Goal: Task Accomplishment & Management: Complete application form

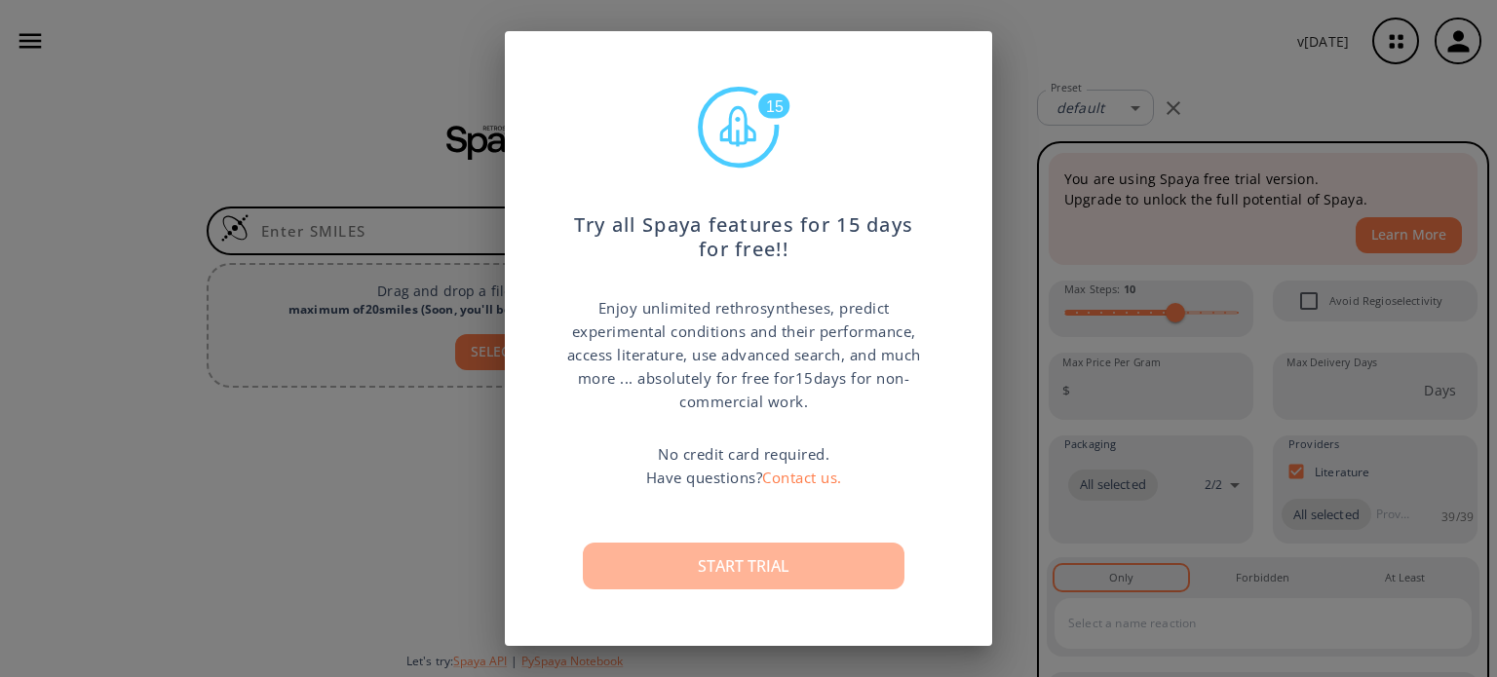
click at [764, 576] on button "Start trial" at bounding box center [744, 566] width 322 height 47
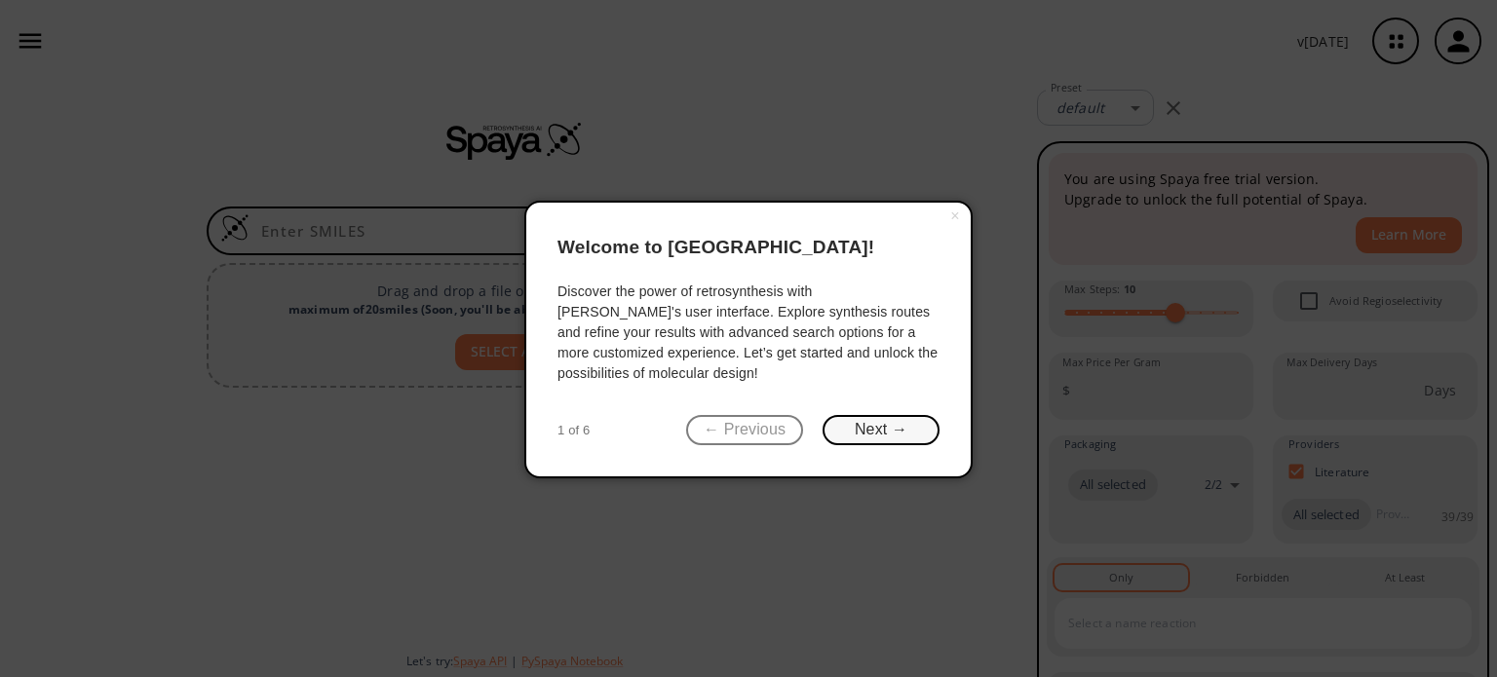
click at [882, 426] on button "Next →" at bounding box center [880, 430] width 117 height 30
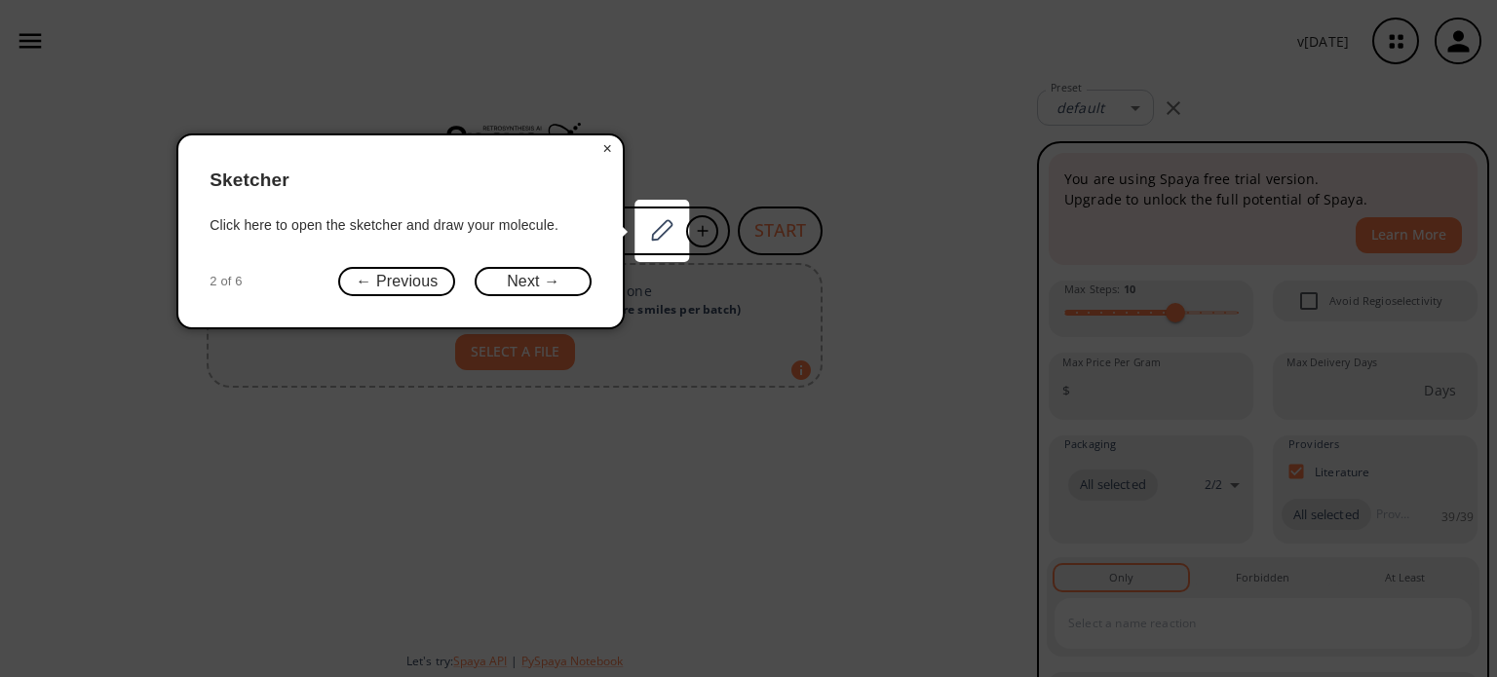
click at [605, 147] on button "×" at bounding box center [606, 148] width 31 height 27
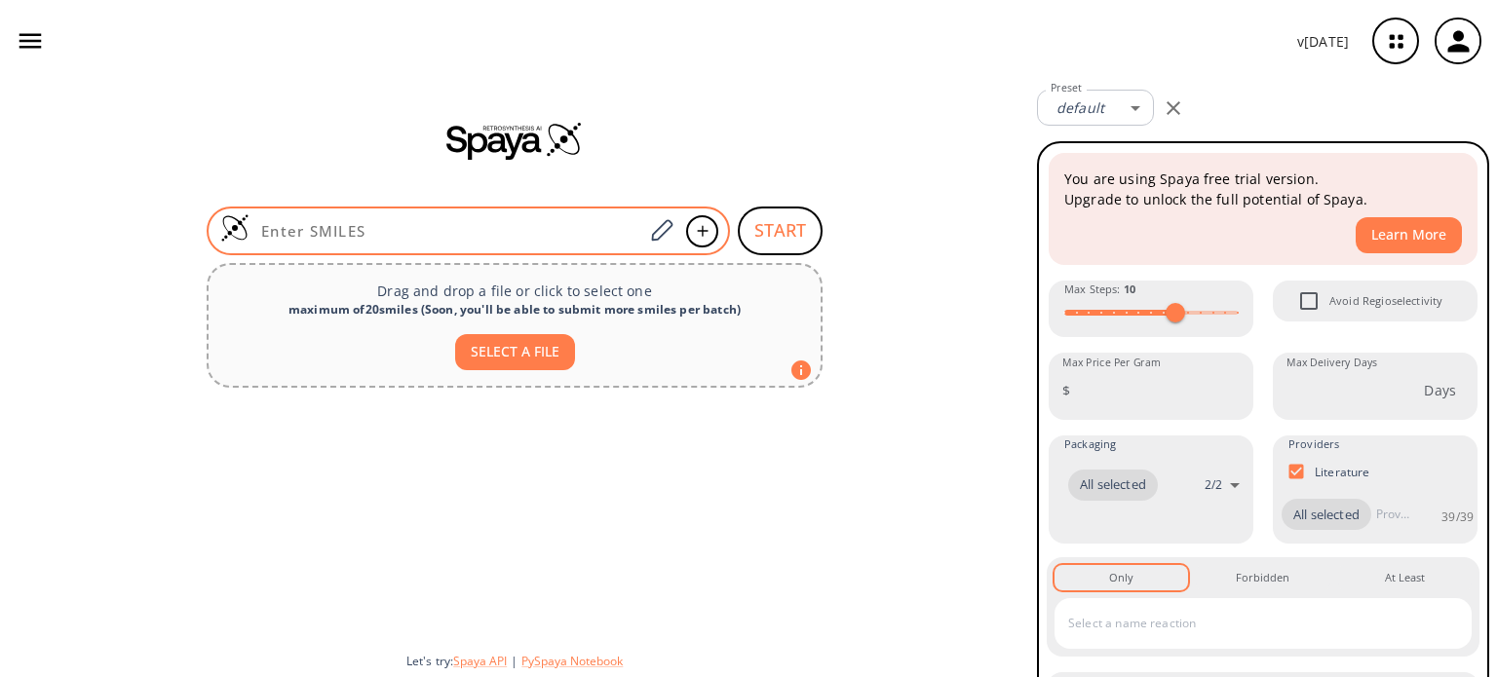
click at [459, 223] on input at bounding box center [446, 230] width 394 height 19
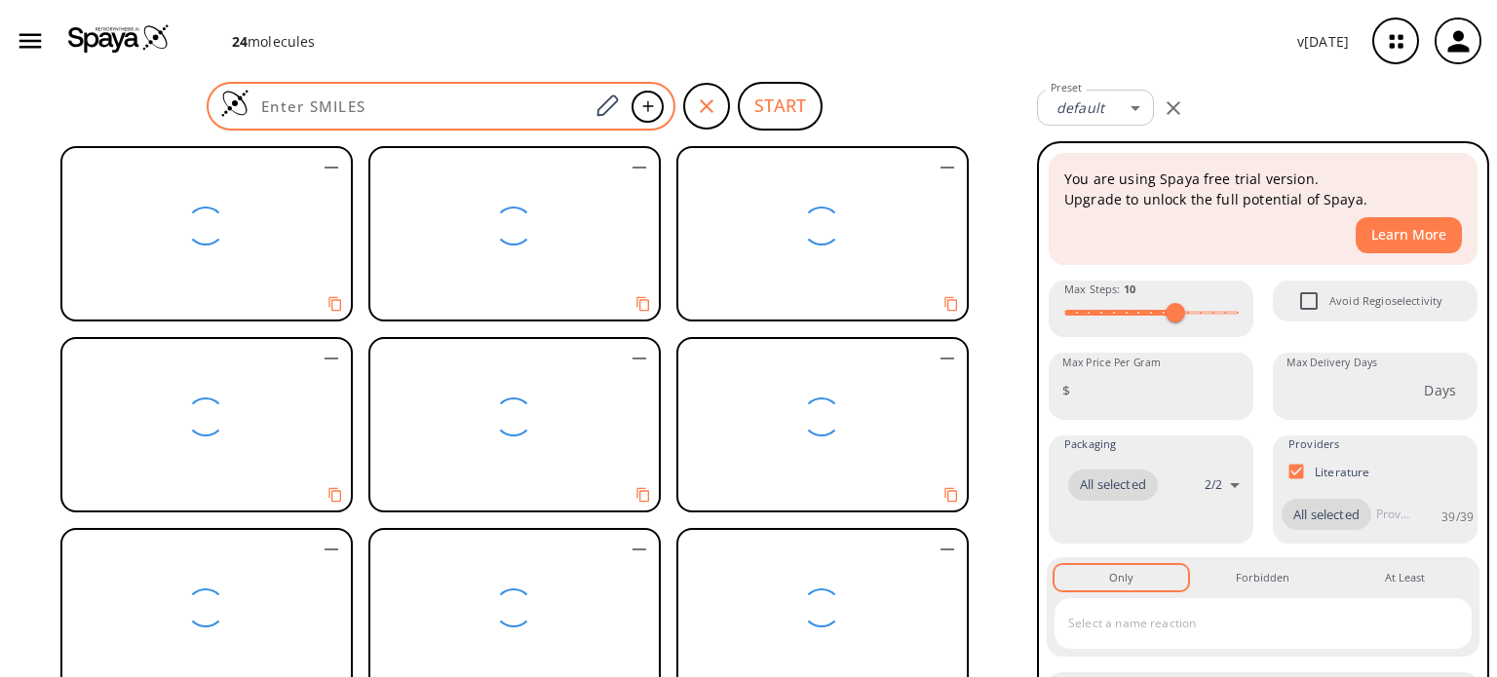
click at [410, 115] on input at bounding box center [418, 105] width 339 height 19
click at [522, 93] on div at bounding box center [441, 106] width 469 height 49
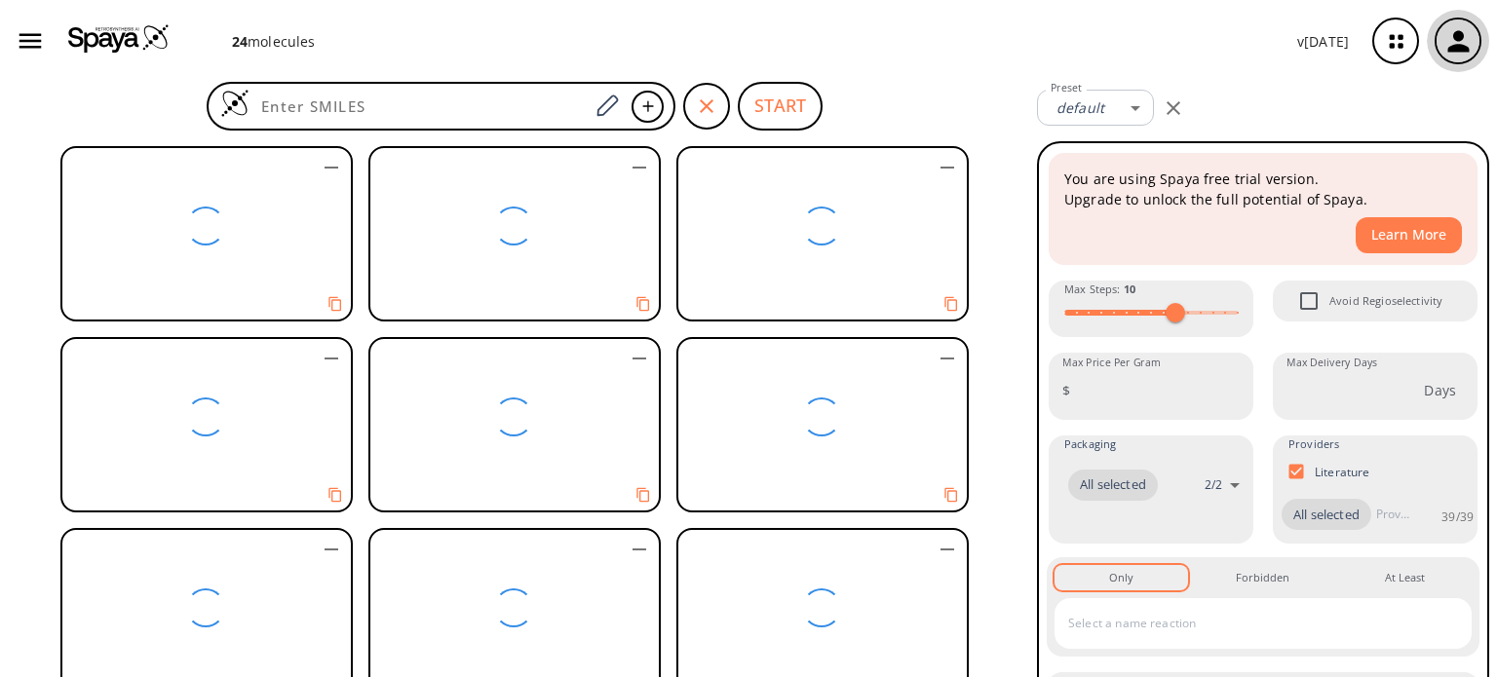
click at [1467, 42] on icon "button" at bounding box center [1458, 41] width 32 height 32
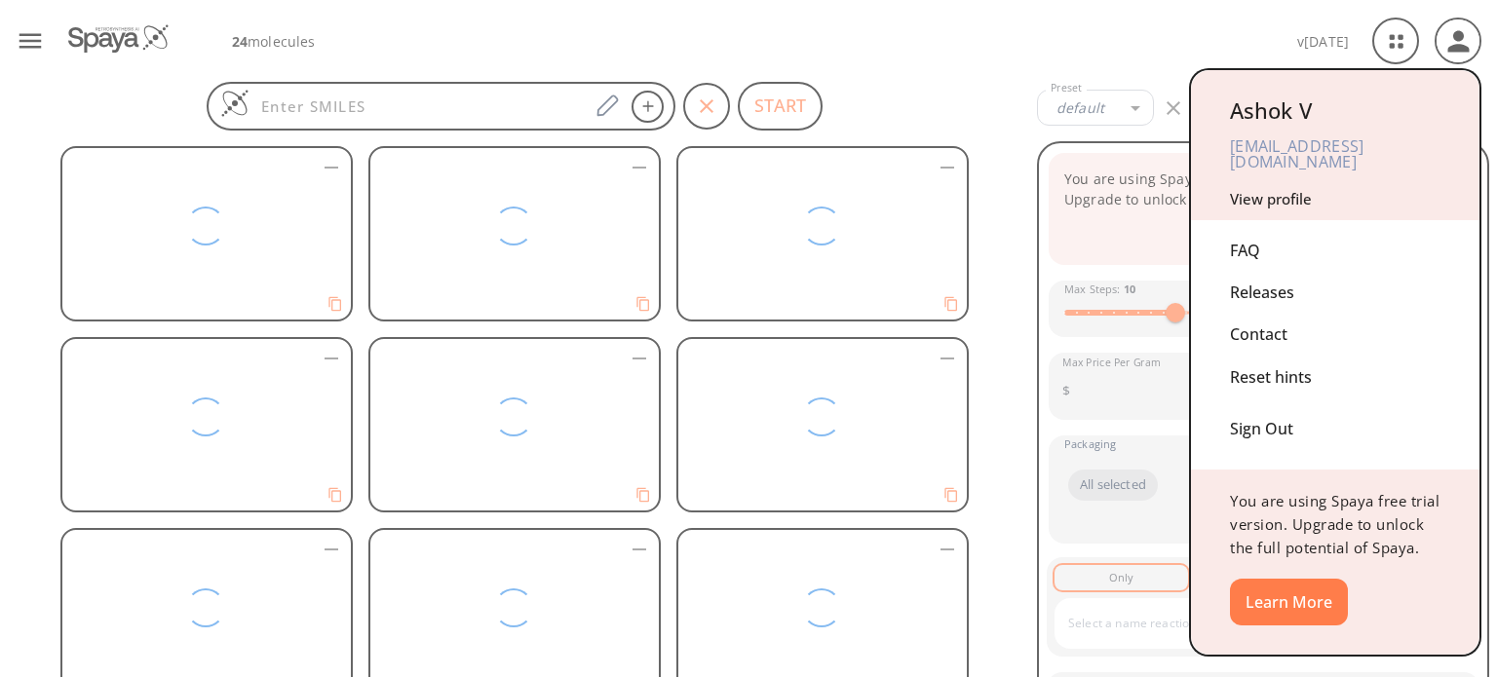
click at [1110, 52] on div at bounding box center [748, 338] width 1497 height 677
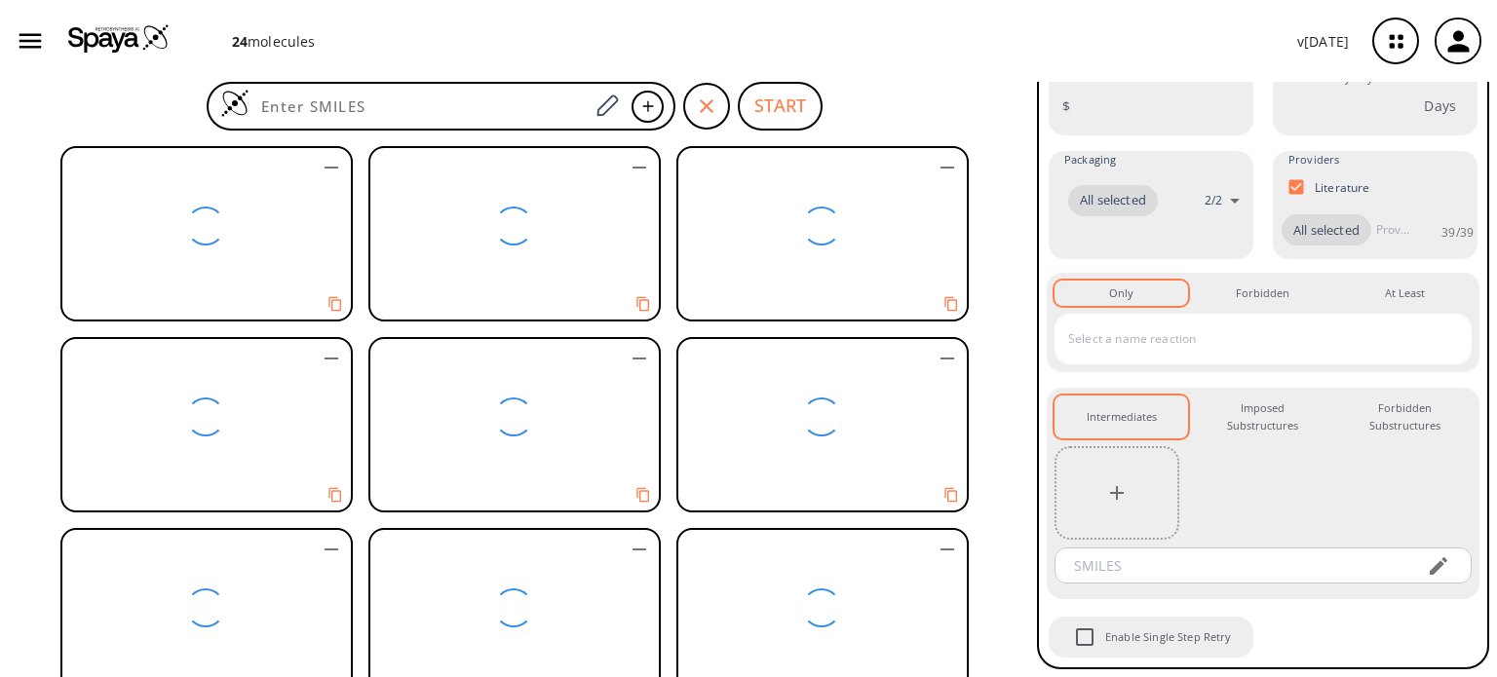
scroll to position [316, 0]
click at [1158, 422] on button "Intermediates 0" at bounding box center [1120, 418] width 133 height 44
click at [1131, 498] on button "button" at bounding box center [1116, 493] width 39 height 39
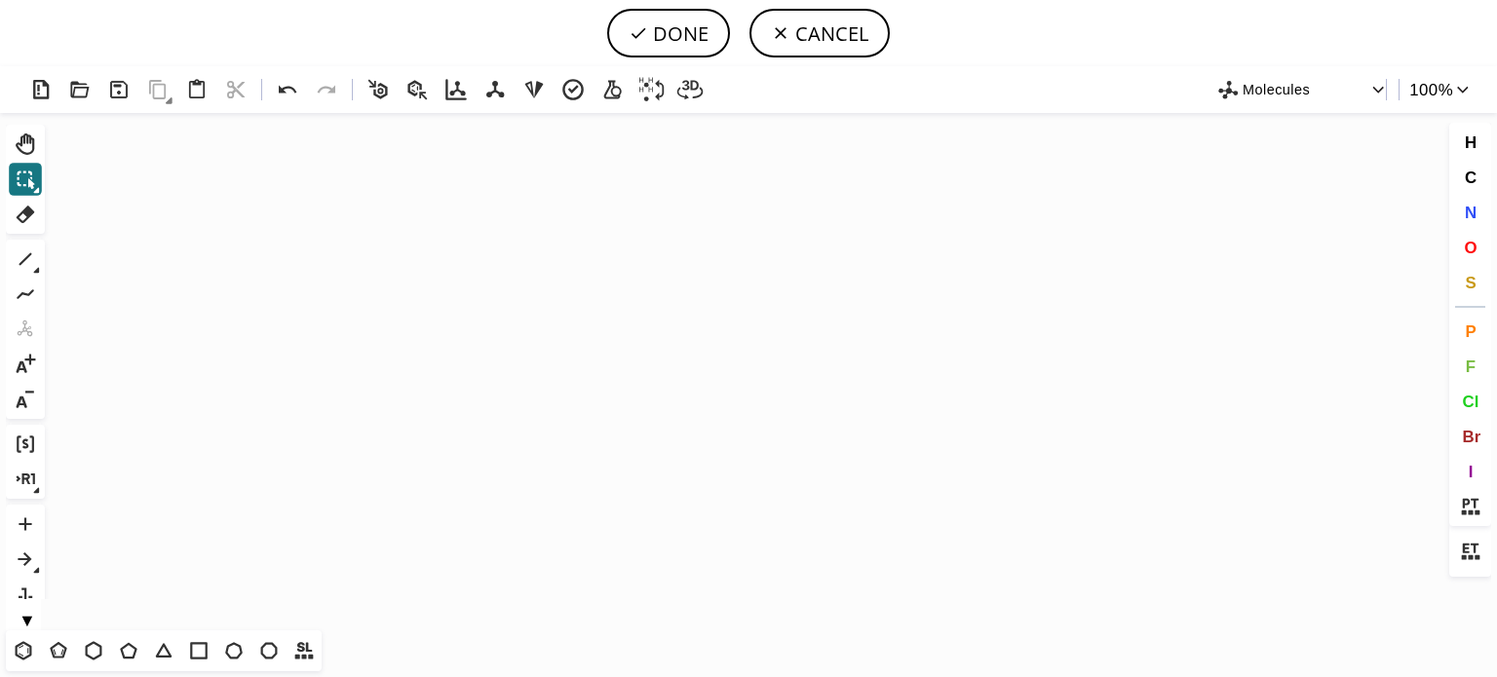
click at [621, 142] on icon "Created with [PERSON_NAME] 2.3.0" at bounding box center [749, 371] width 1392 height 517
click at [1245, 85] on span "Molecules" at bounding box center [1305, 89] width 127 height 24
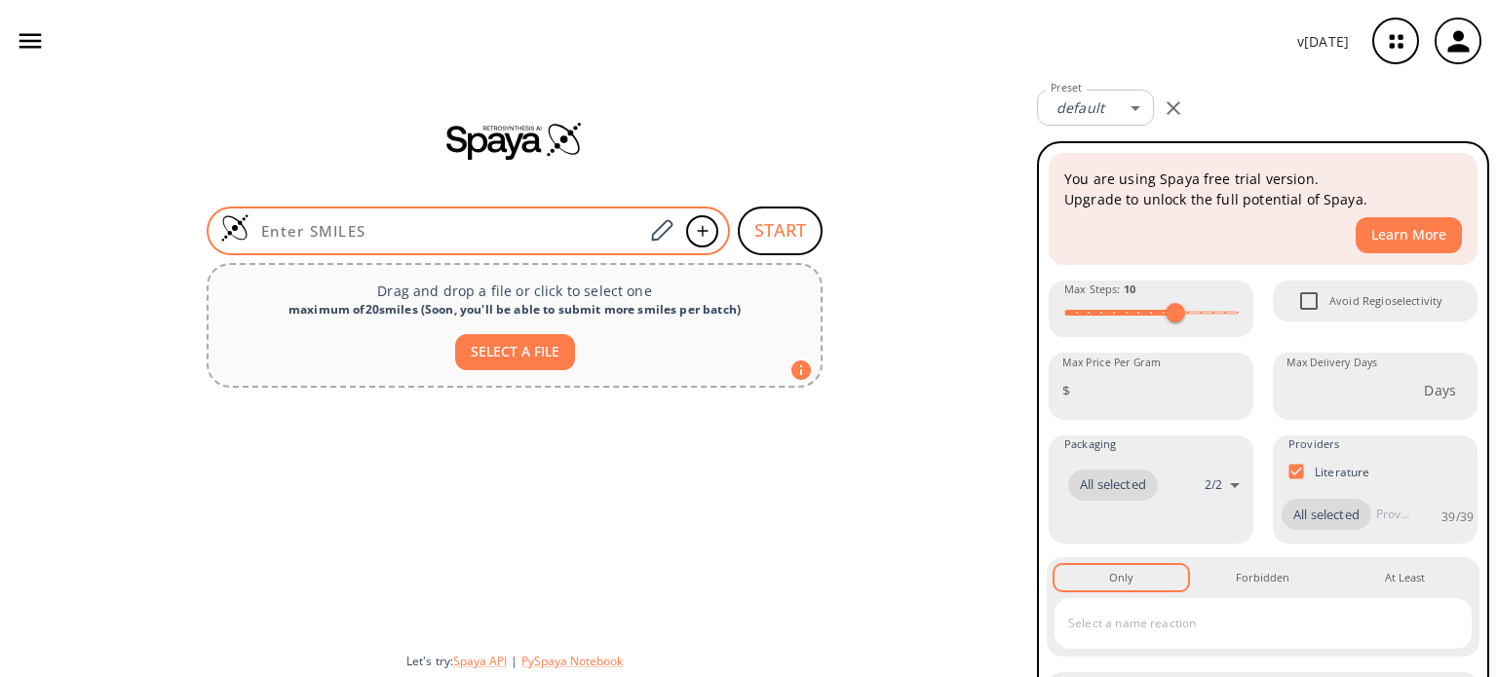
click at [468, 237] on input at bounding box center [446, 230] width 394 height 19
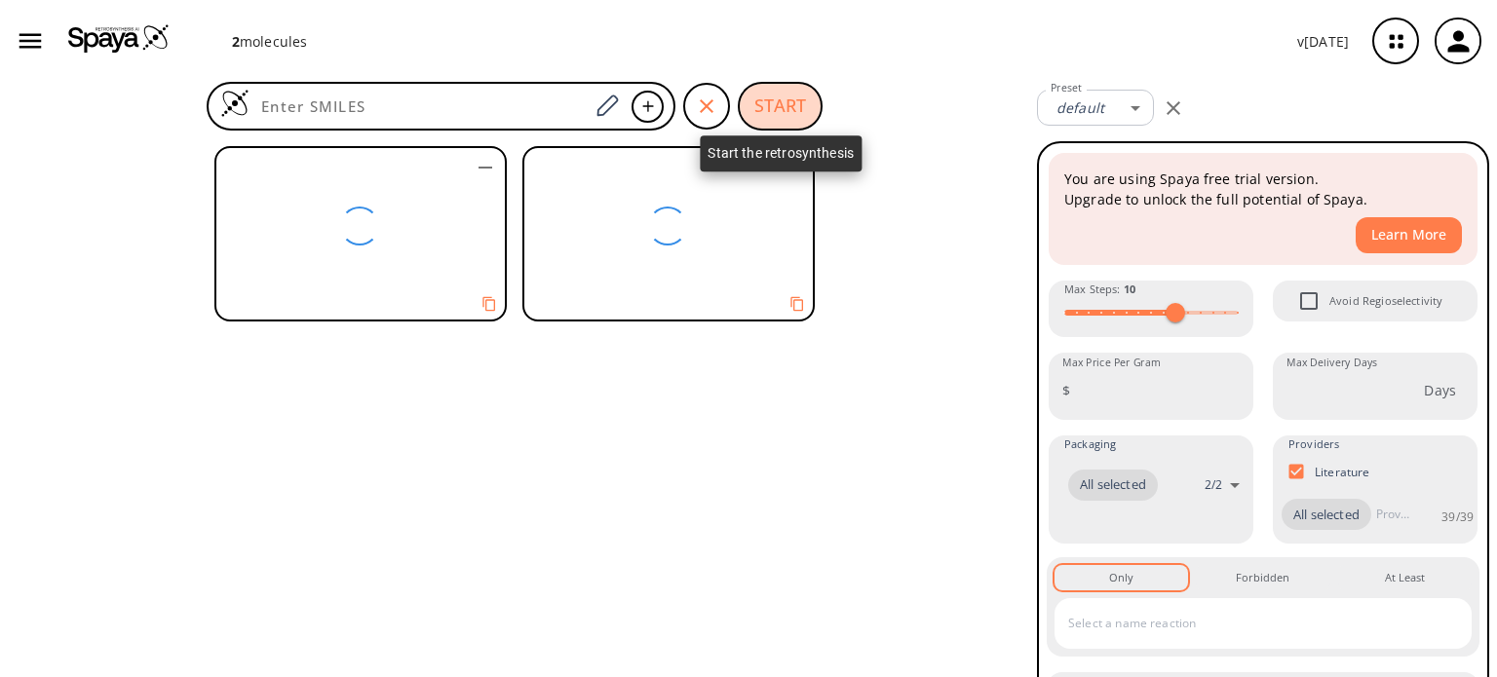
click at [779, 105] on button "START" at bounding box center [780, 106] width 85 height 49
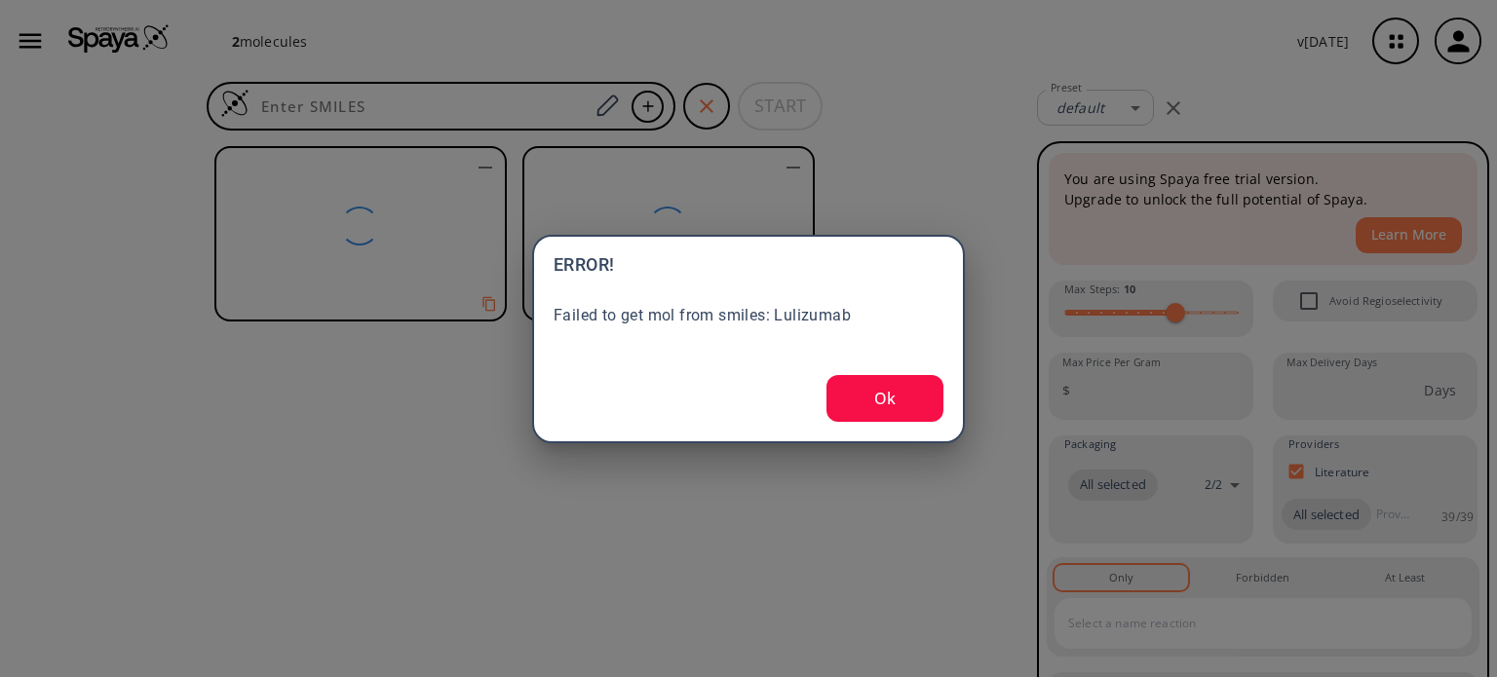
click at [894, 394] on button "Ok" at bounding box center [884, 398] width 117 height 47
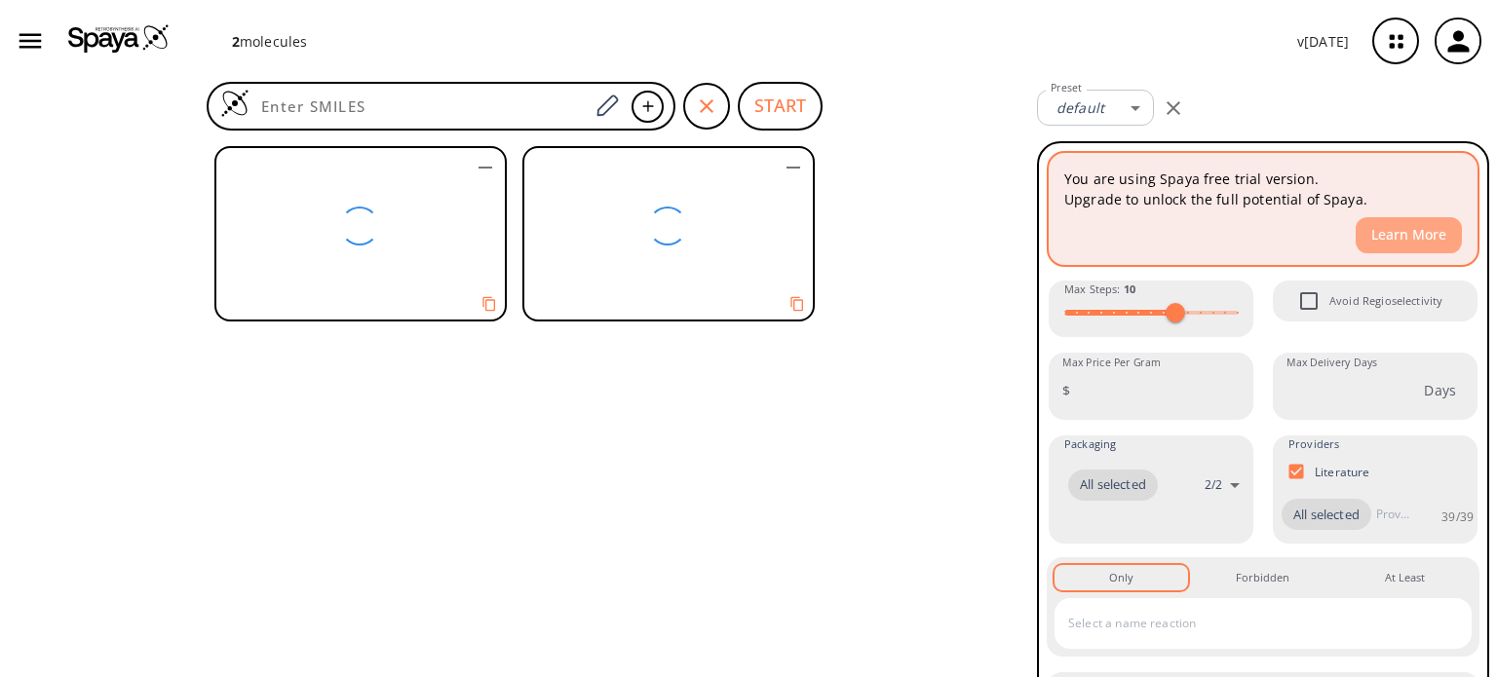
click at [1392, 241] on button "Learn More" at bounding box center [1408, 235] width 106 height 36
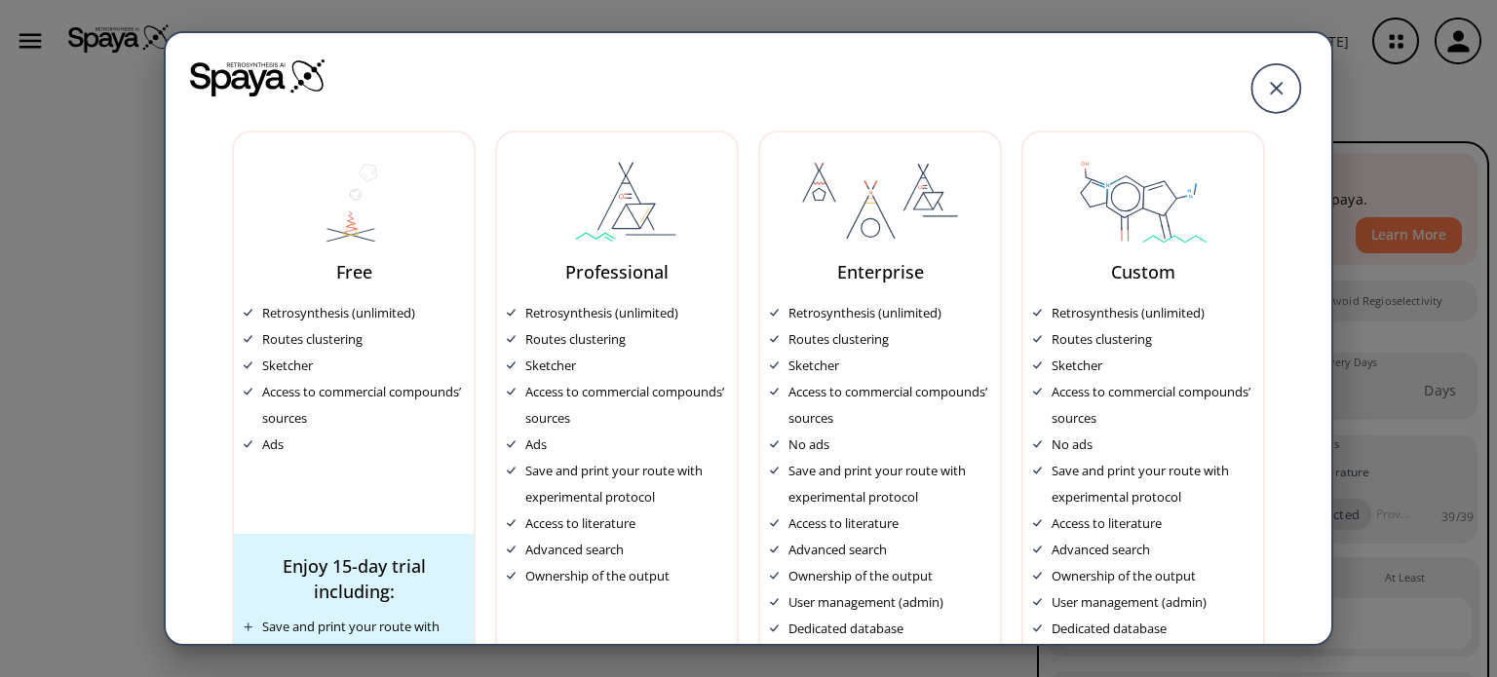
scroll to position [119, 0]
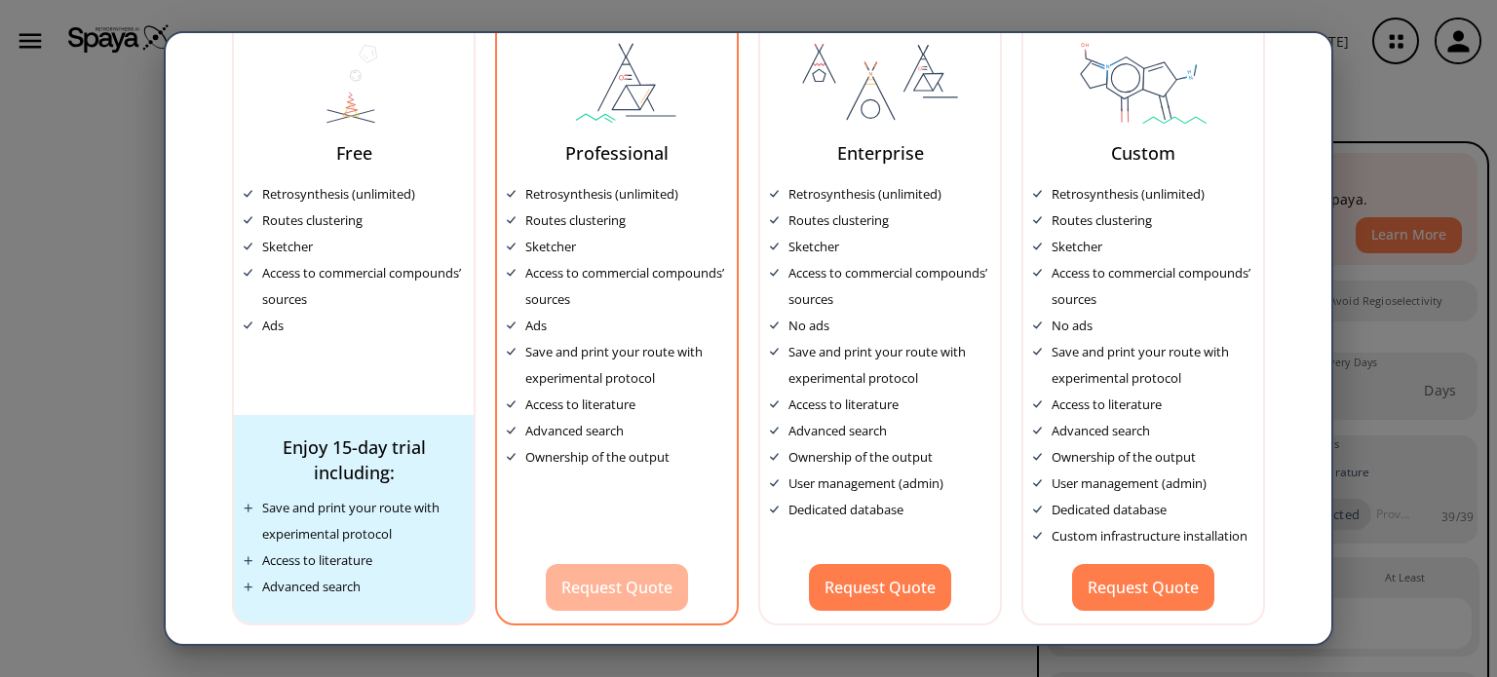
click at [636, 585] on button "Request Quote" at bounding box center [617, 587] width 142 height 47
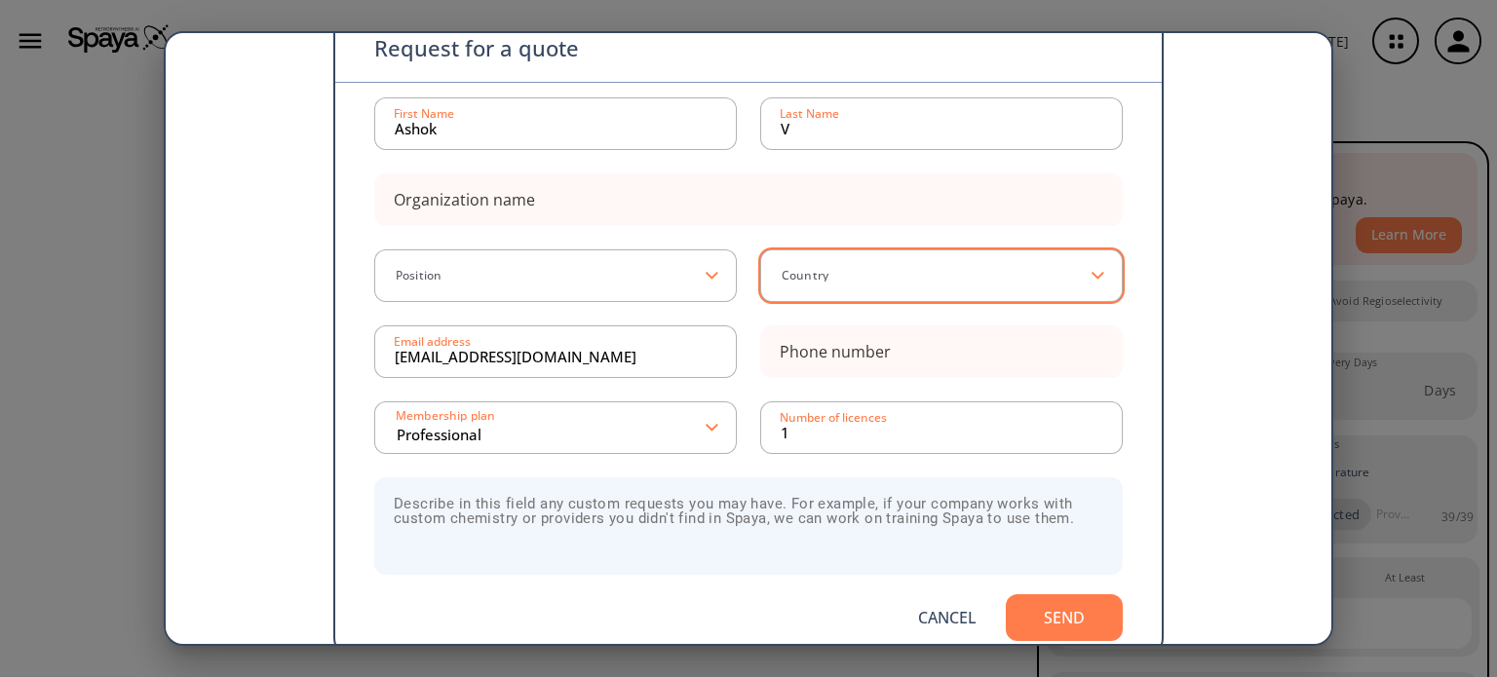
click at [1091, 278] on icon at bounding box center [1098, 276] width 14 height 9
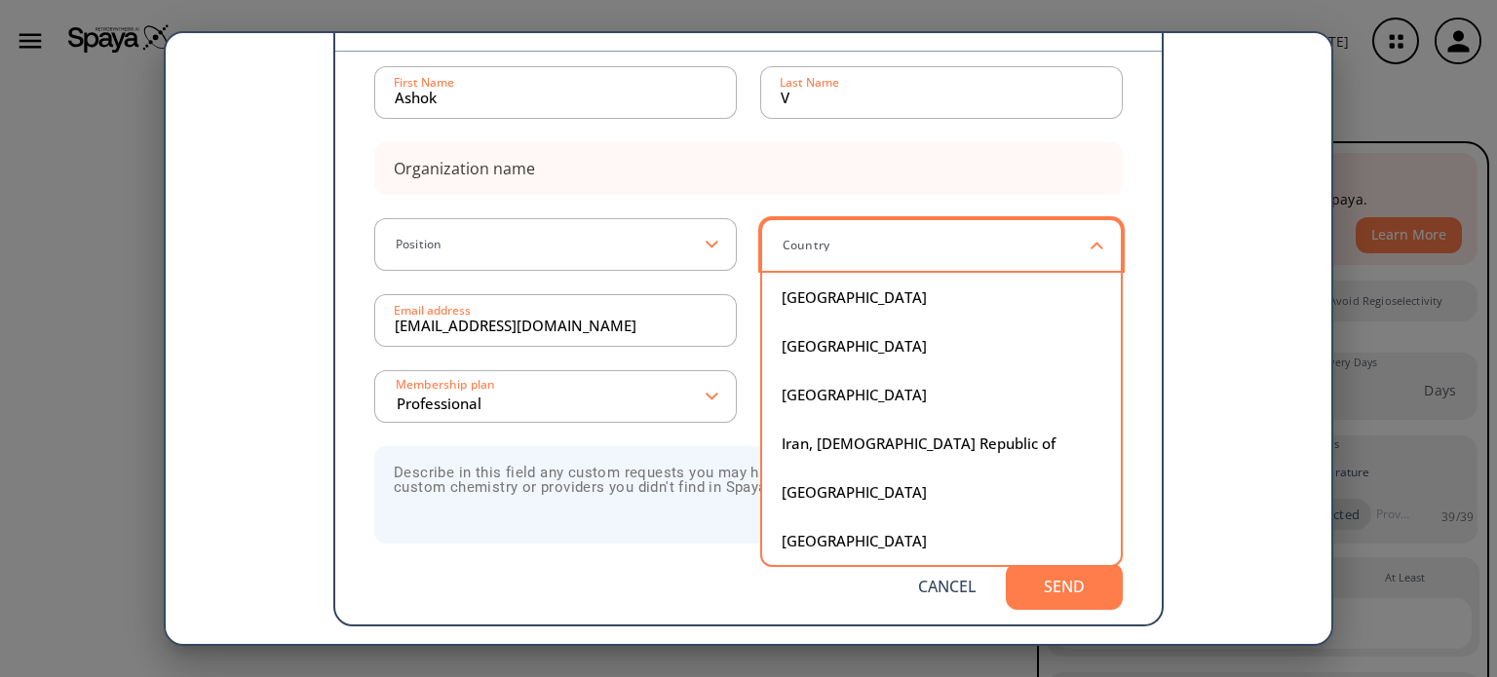
scroll to position [7455, 0]
click at [1049, 256] on div "Country" at bounding box center [941, 244] width 362 height 53
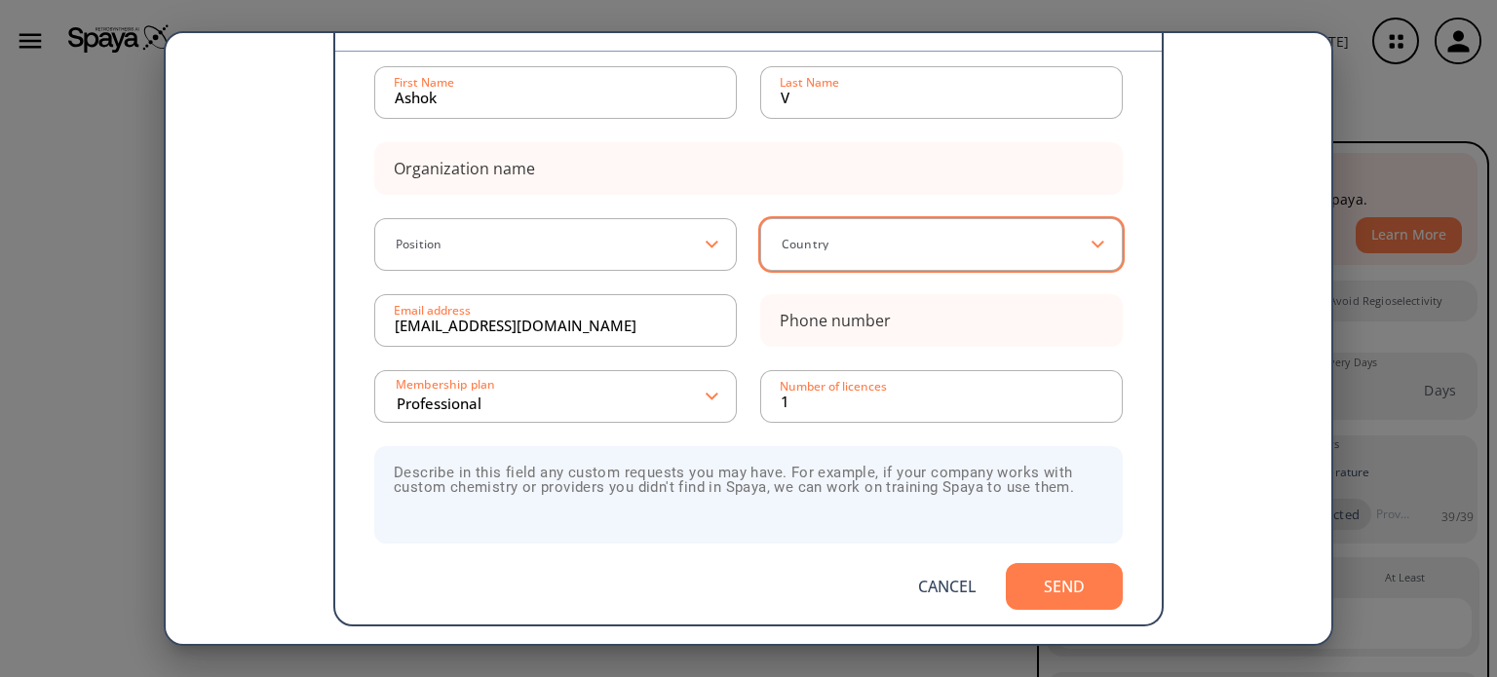
click at [1095, 249] on div "Country" at bounding box center [941, 244] width 362 height 53
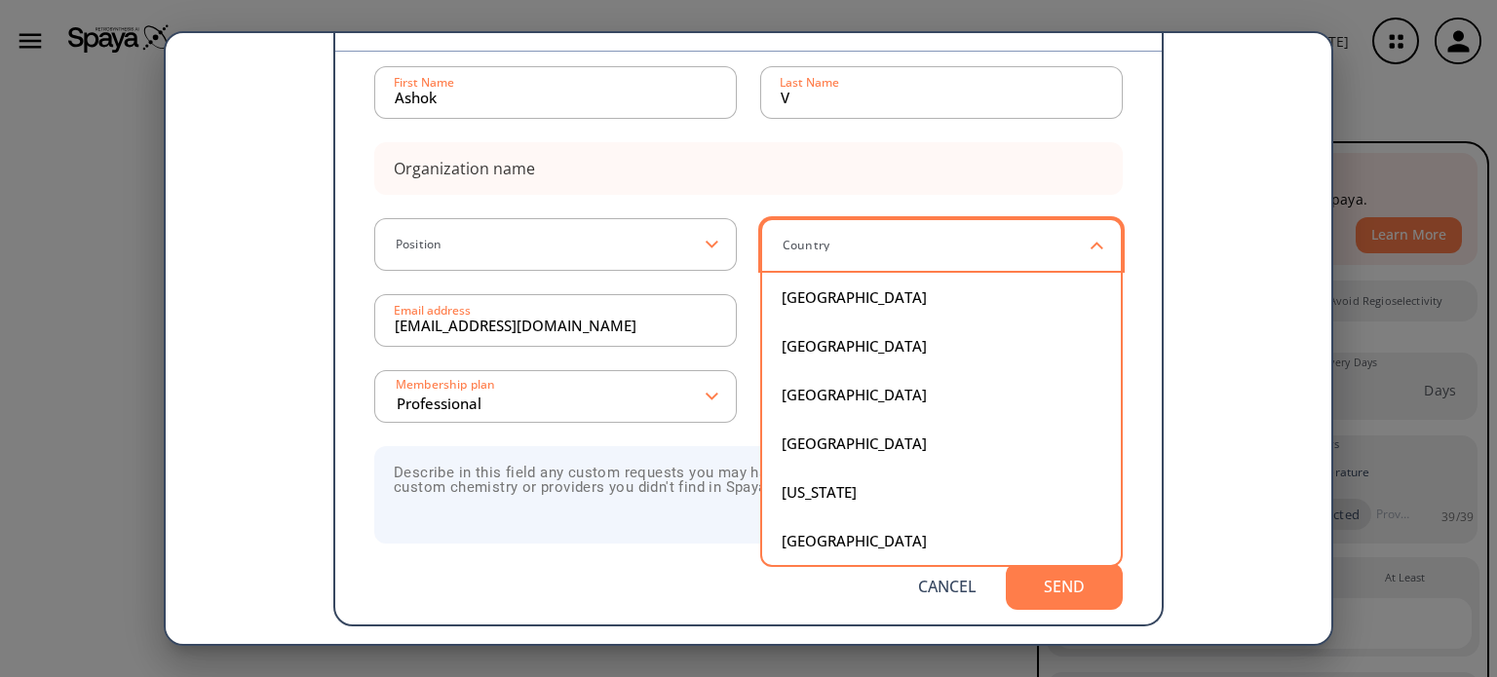
scroll to position [4970, 0]
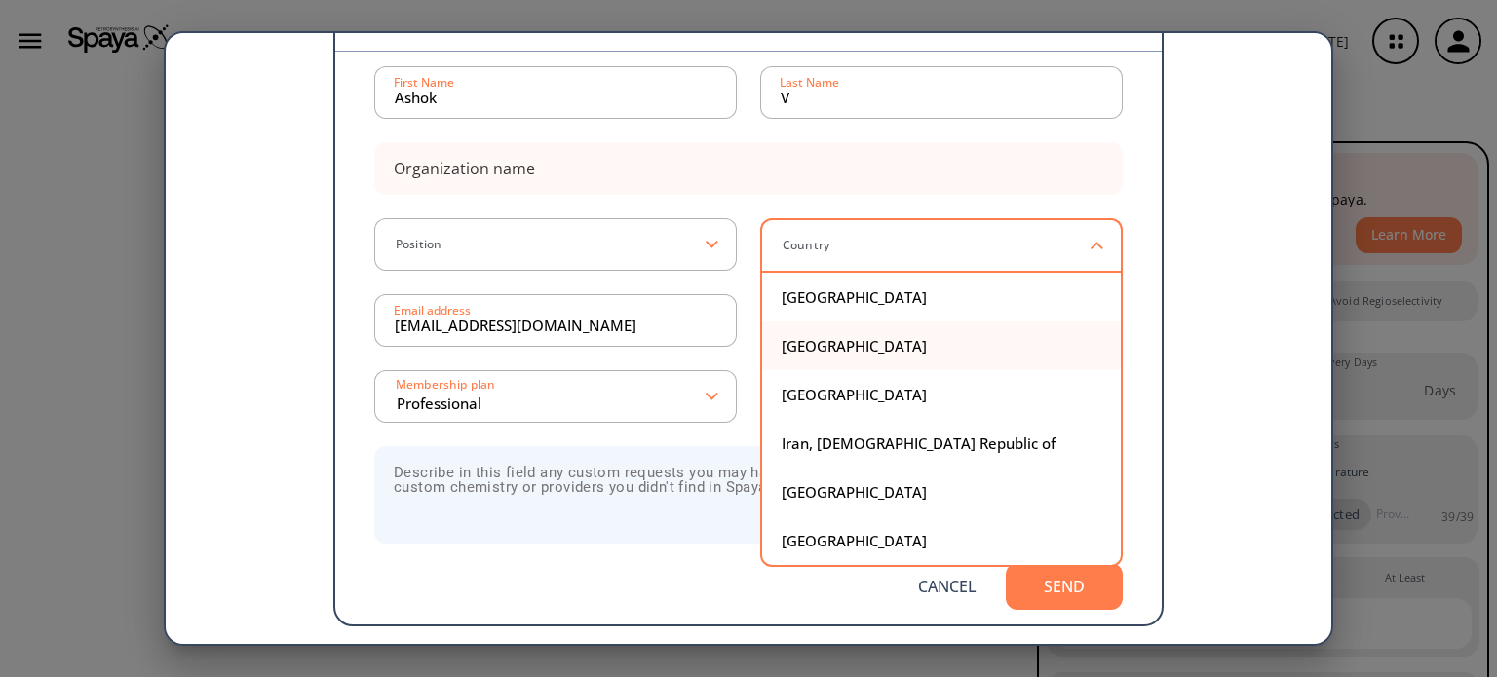
click at [813, 343] on div "India" at bounding box center [942, 346] width 320 height 15
type input "India"
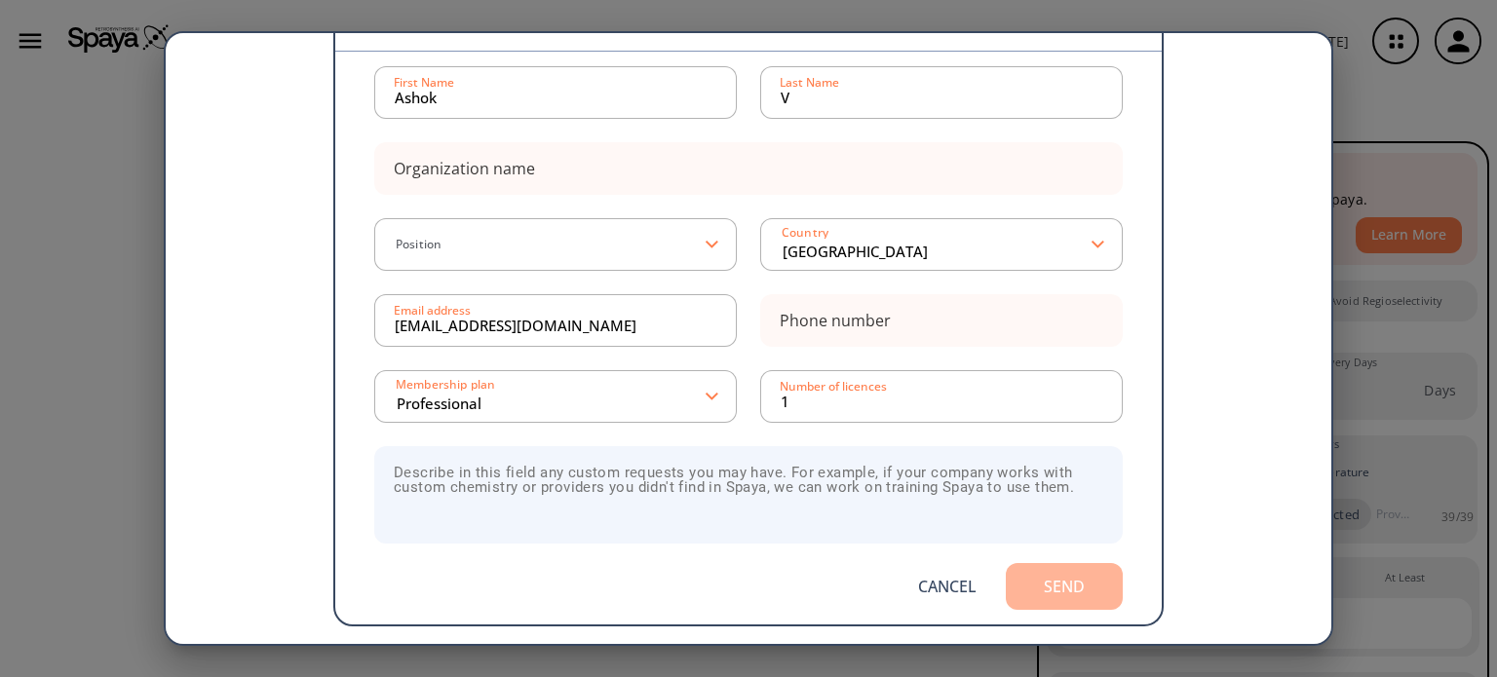
click at [1072, 583] on button "Send" at bounding box center [1064, 586] width 117 height 47
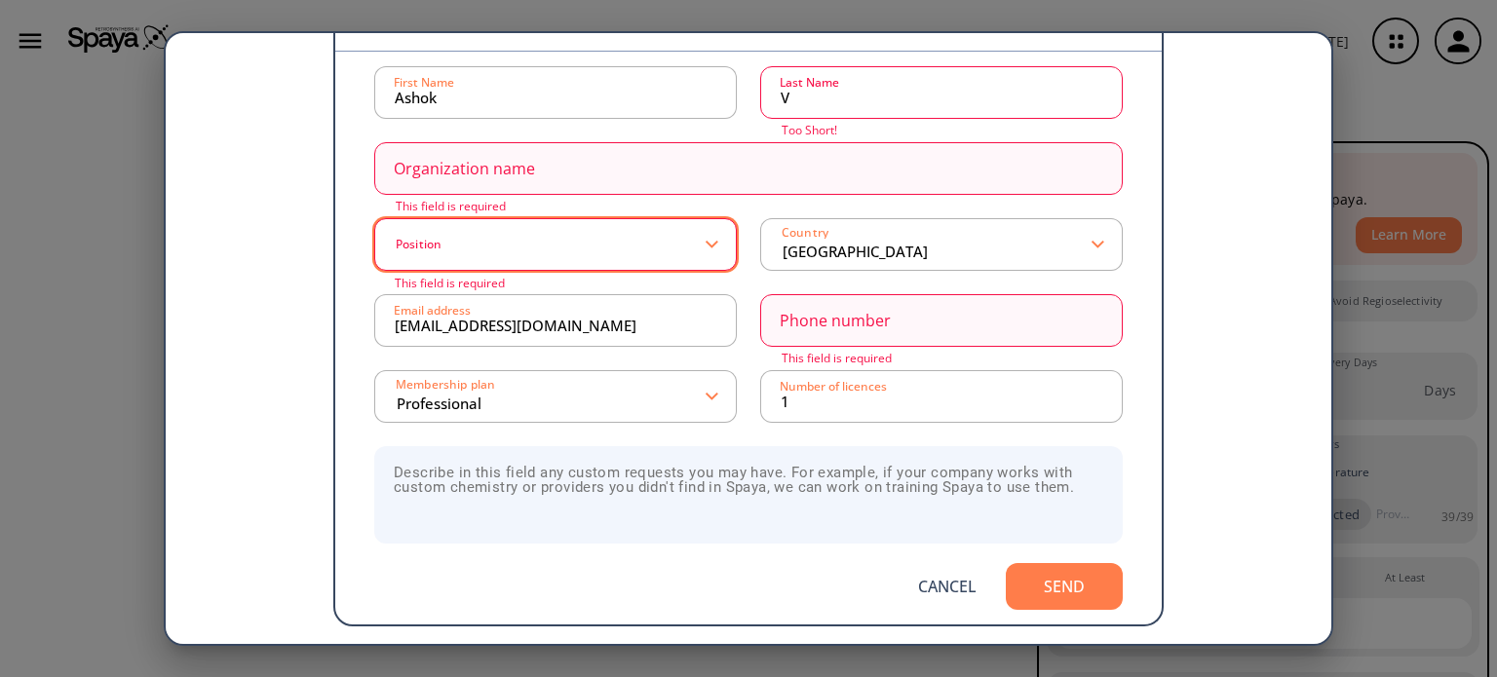
click at [706, 248] on div "Position" at bounding box center [555, 244] width 362 height 53
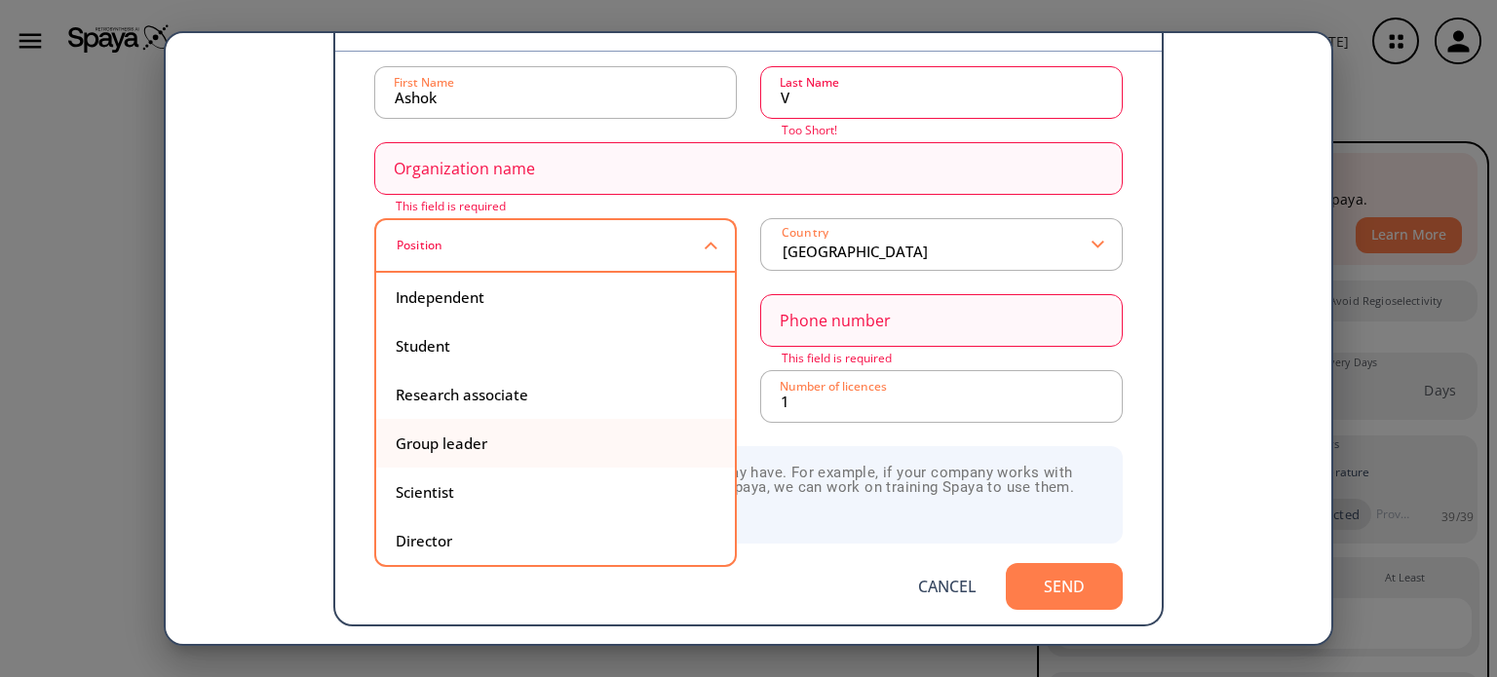
click at [482, 437] on div "Group leader" at bounding box center [556, 444] width 320 height 15
type input "Group leader"
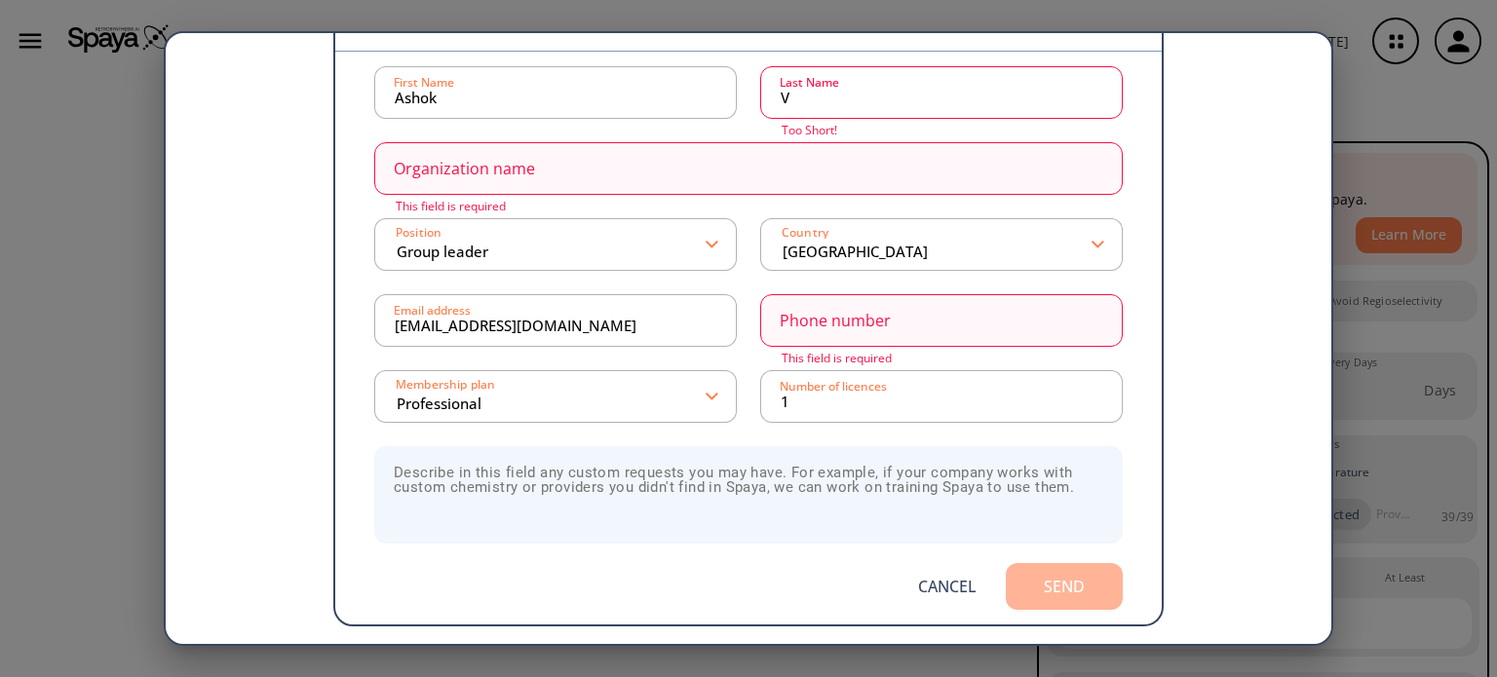
click at [1087, 591] on button "Send" at bounding box center [1064, 586] width 117 height 47
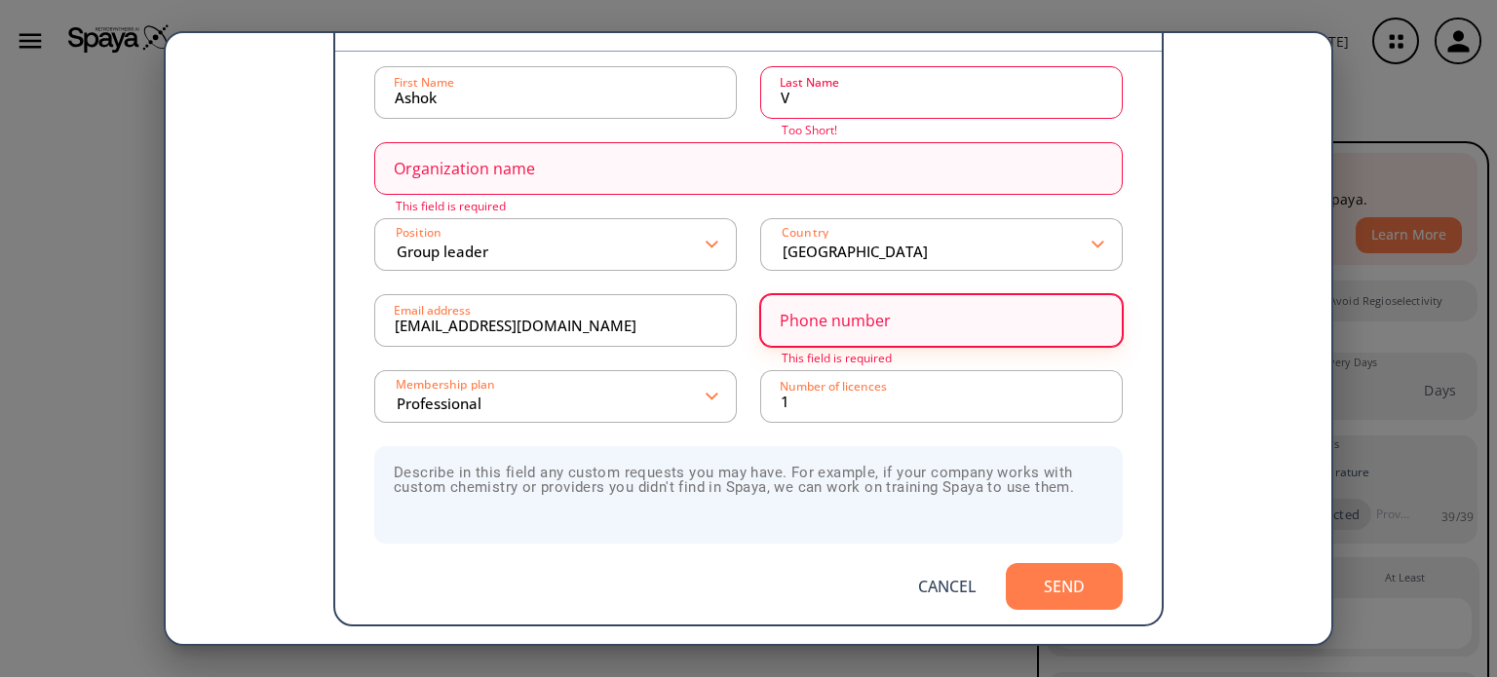
click at [1014, 328] on input at bounding box center [942, 320] width 322 height 39
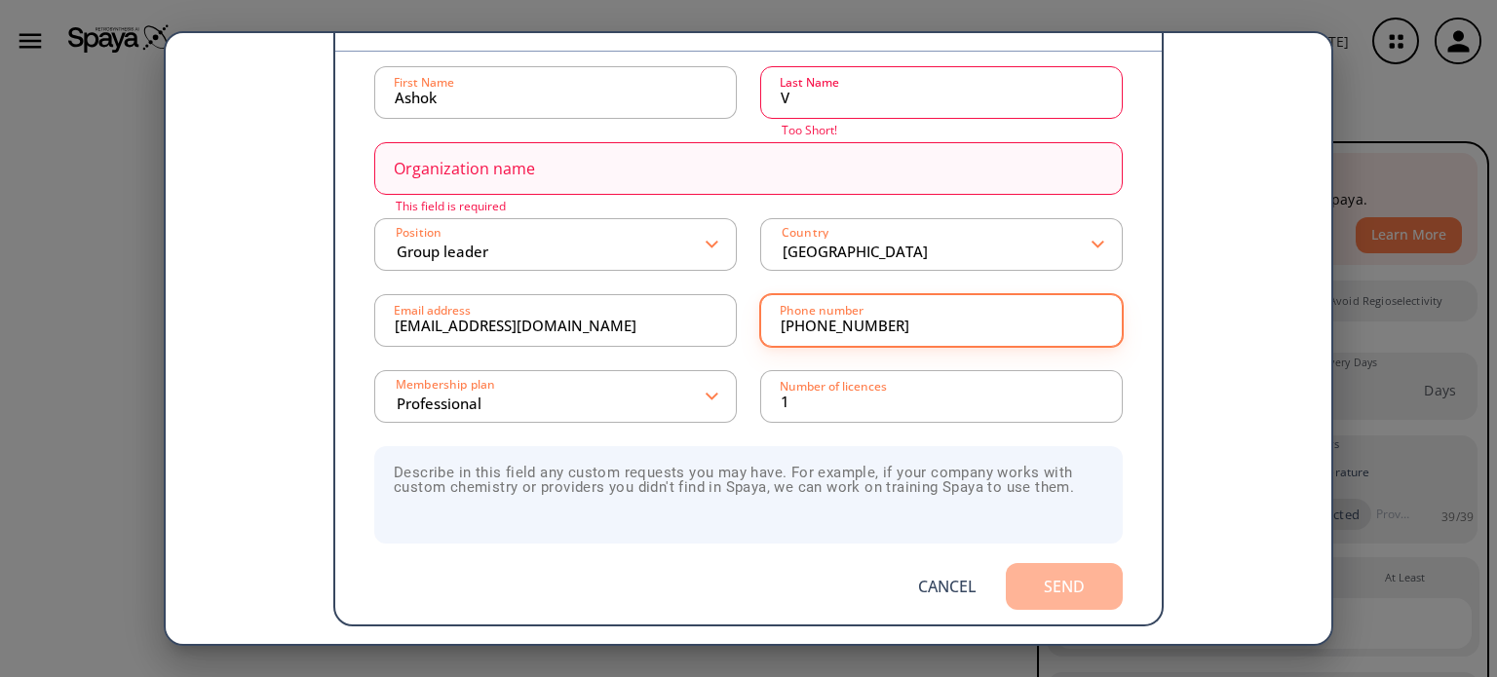
type input "+919951523918"
click at [1052, 588] on button "Send" at bounding box center [1064, 586] width 117 height 47
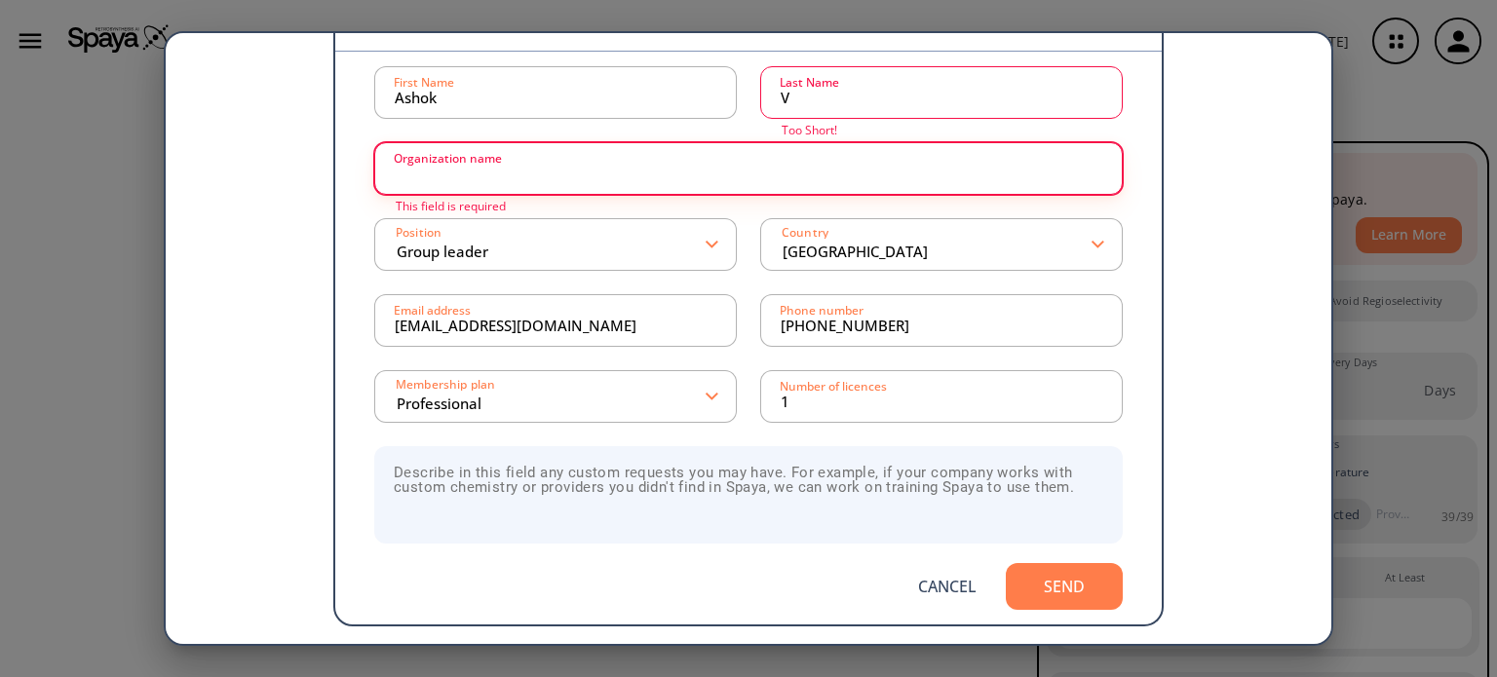
click at [1080, 180] on input at bounding box center [748, 168] width 707 height 39
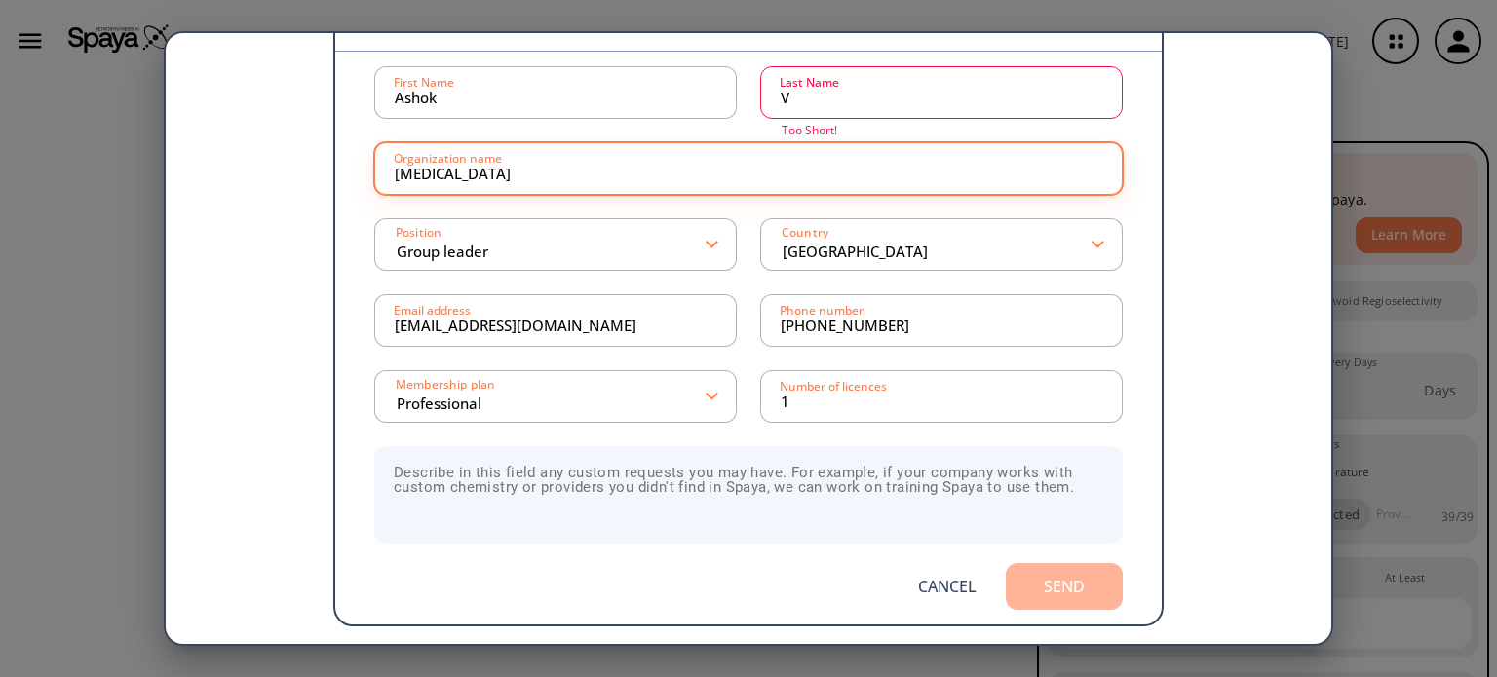
type input "Chemet"
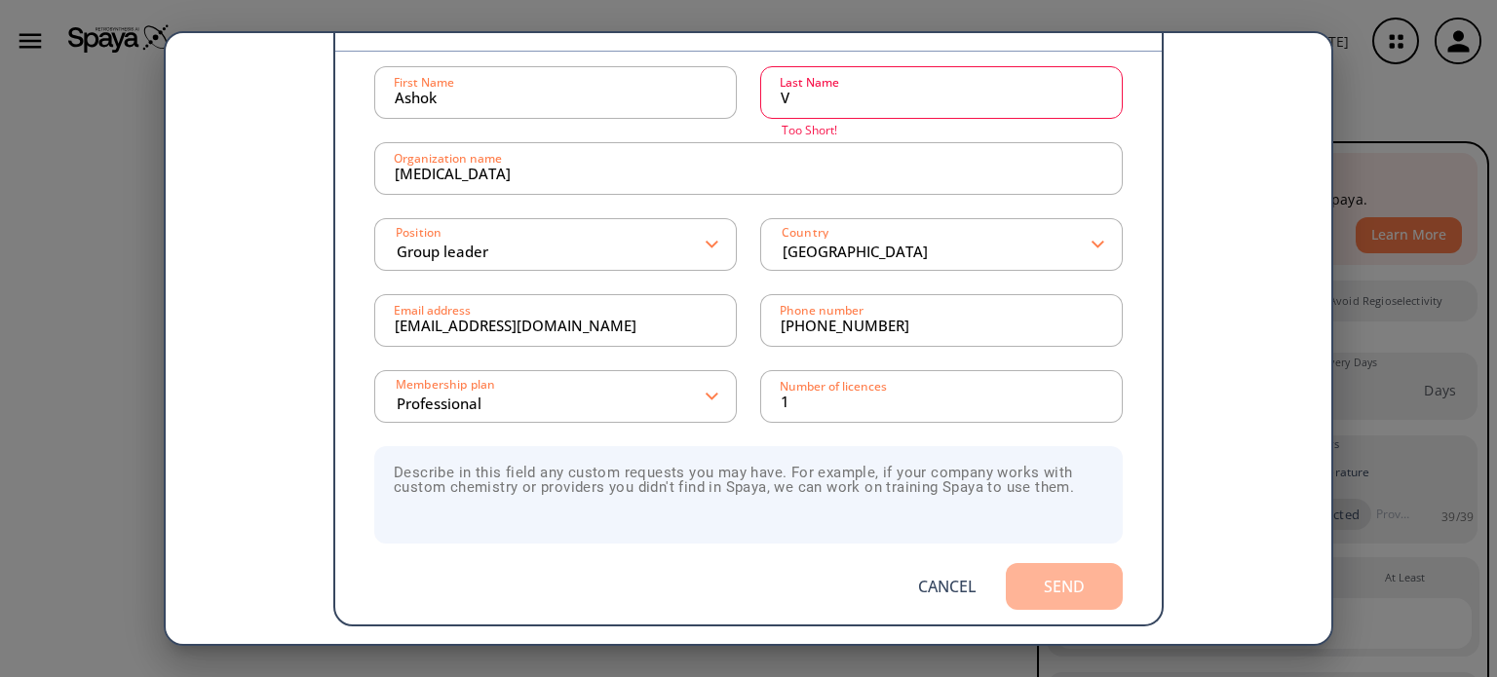
click at [1095, 580] on button "Send" at bounding box center [1064, 586] width 117 height 47
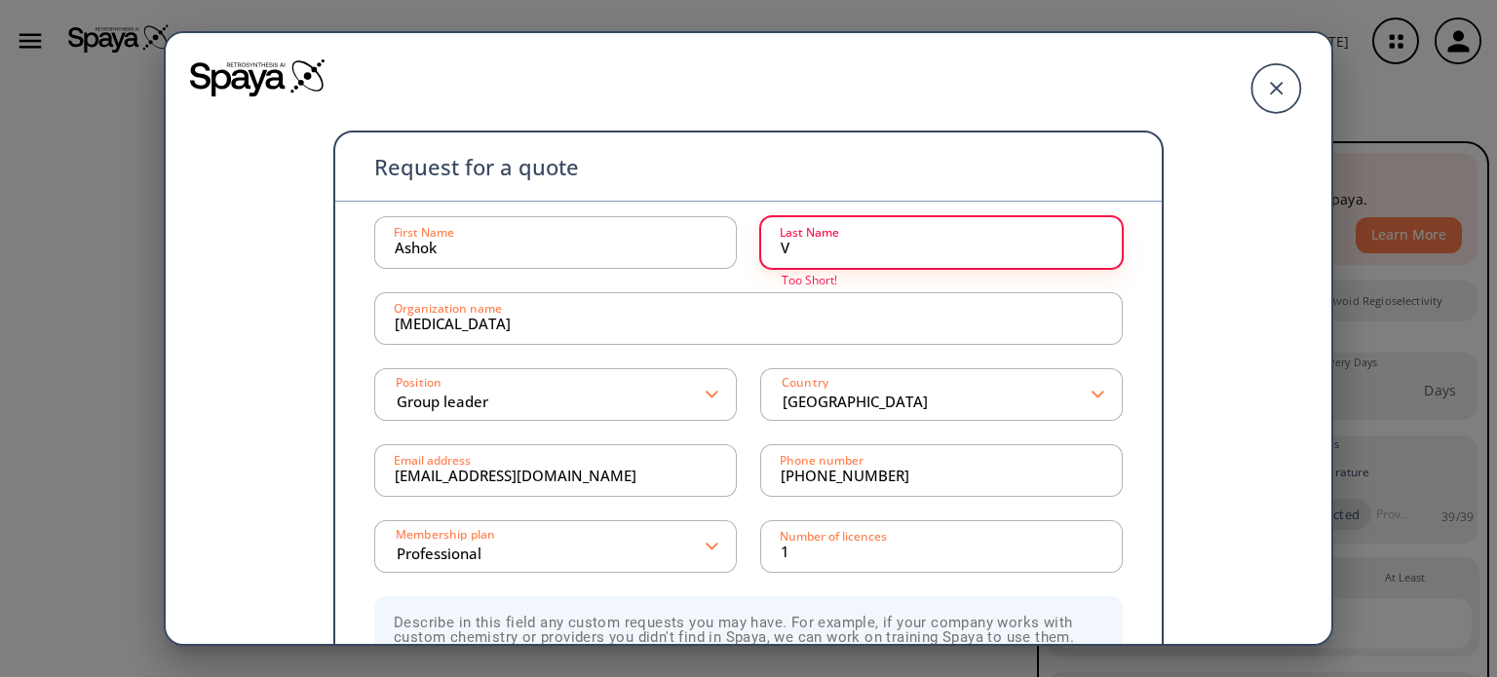
click at [893, 254] on input "V" at bounding box center [942, 242] width 322 height 39
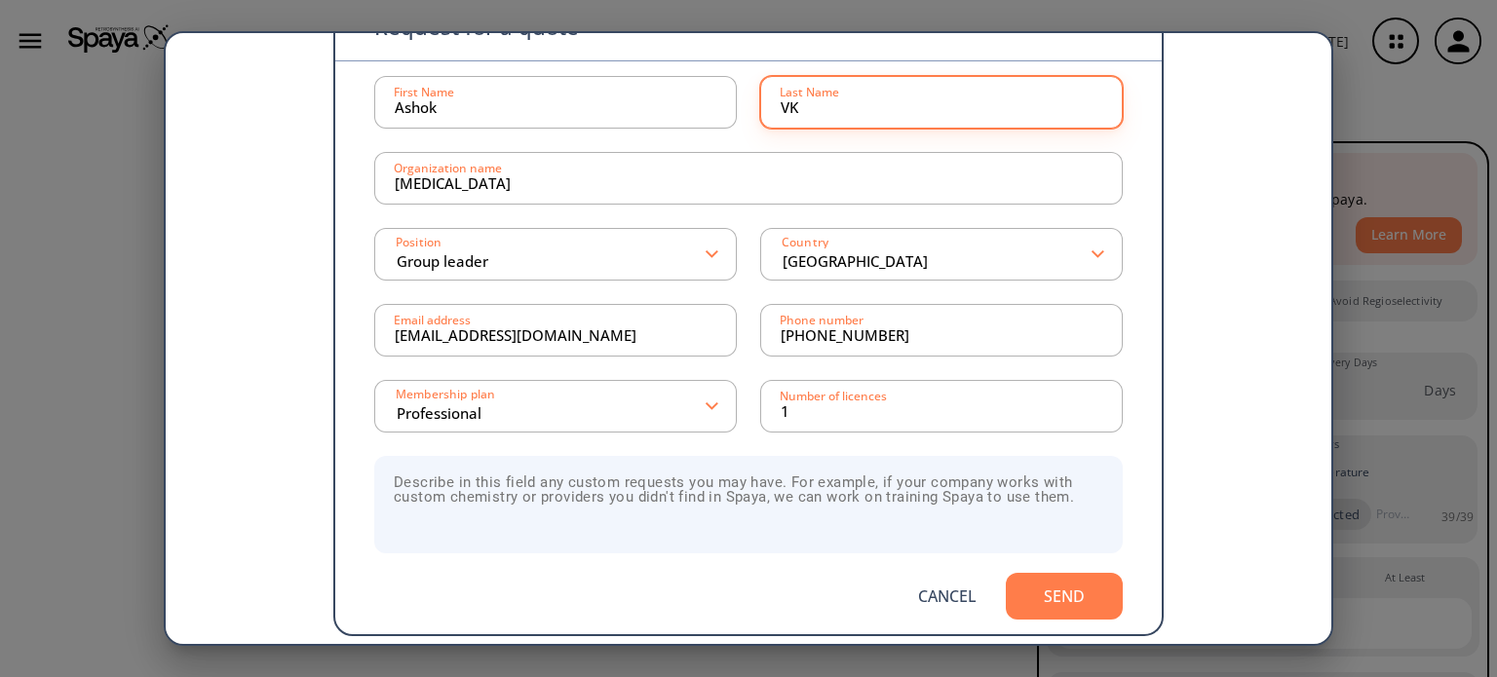
scroll to position [150, 0]
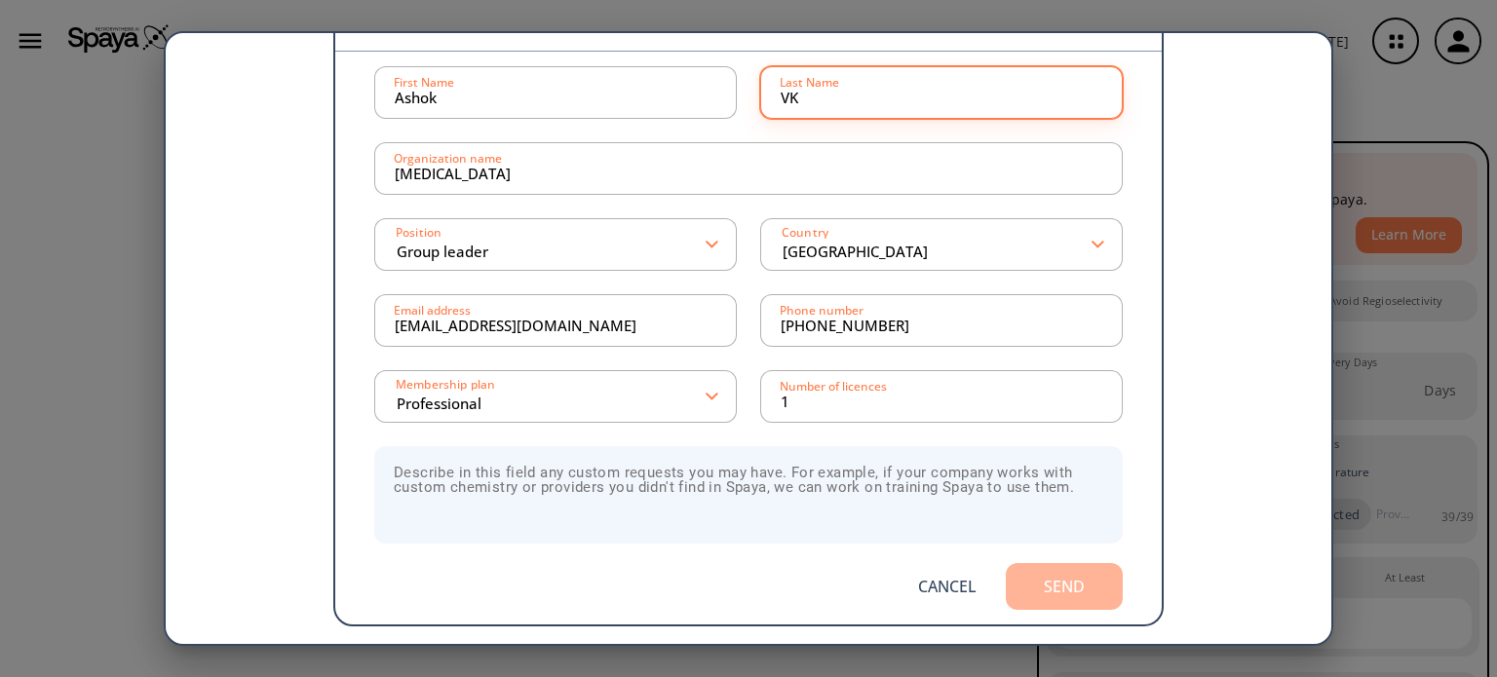
type input "VK"
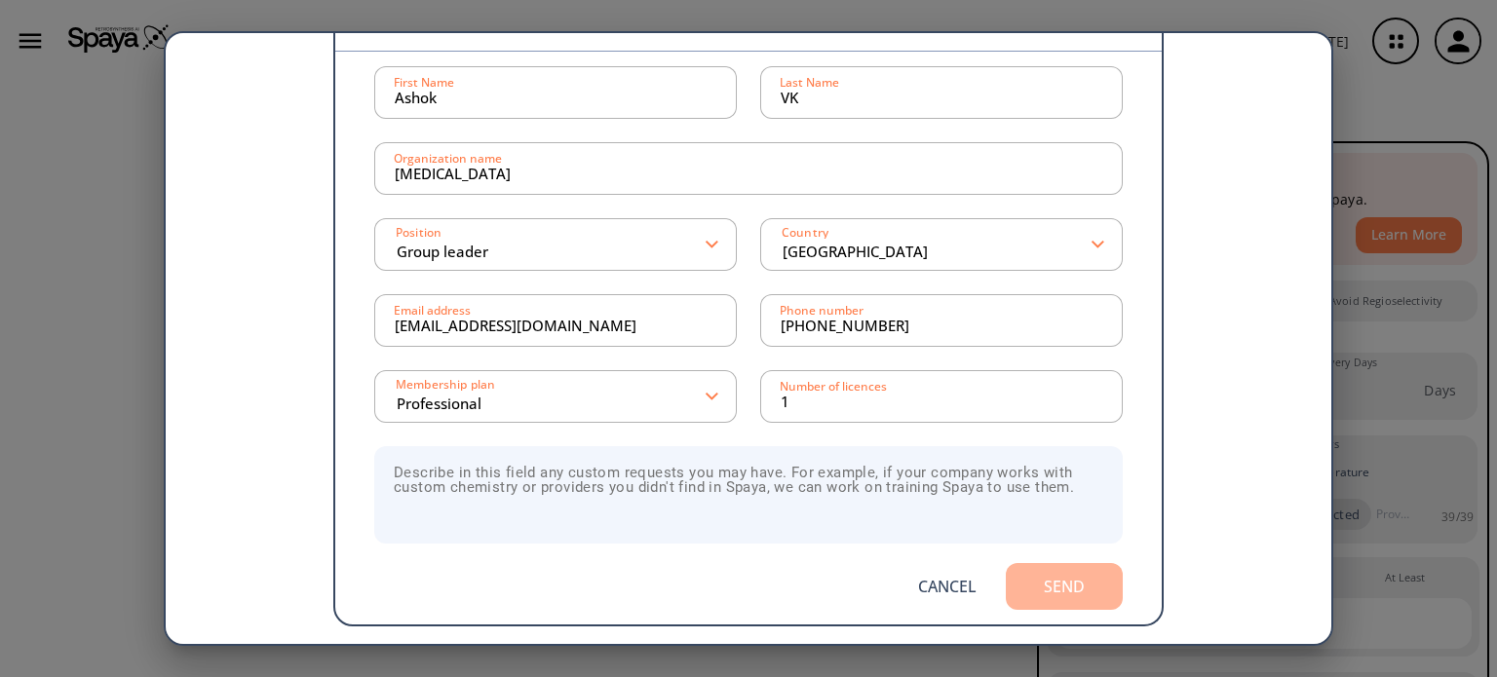
click at [1051, 587] on button "Send" at bounding box center [1064, 586] width 117 height 47
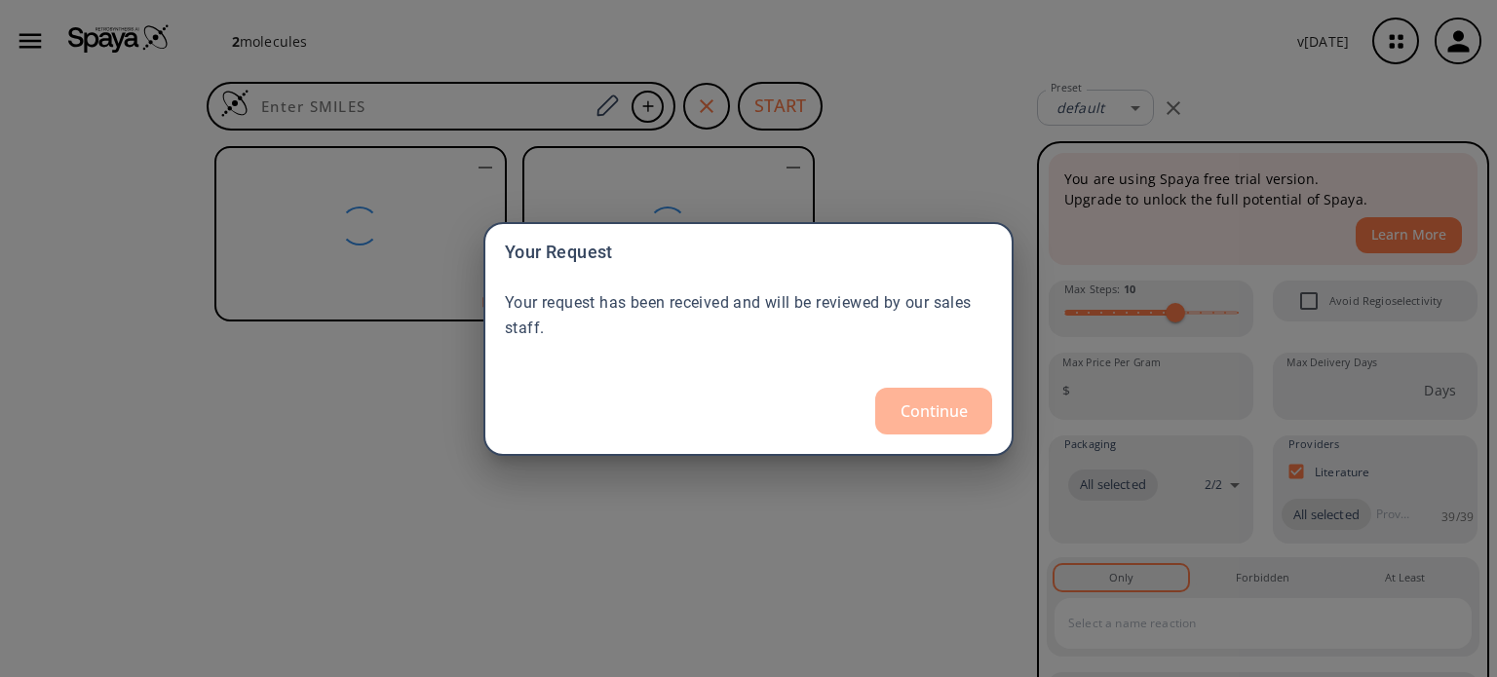
click at [960, 411] on button "Continue" at bounding box center [933, 411] width 117 height 47
